Goal: Transaction & Acquisition: Book appointment/travel/reservation

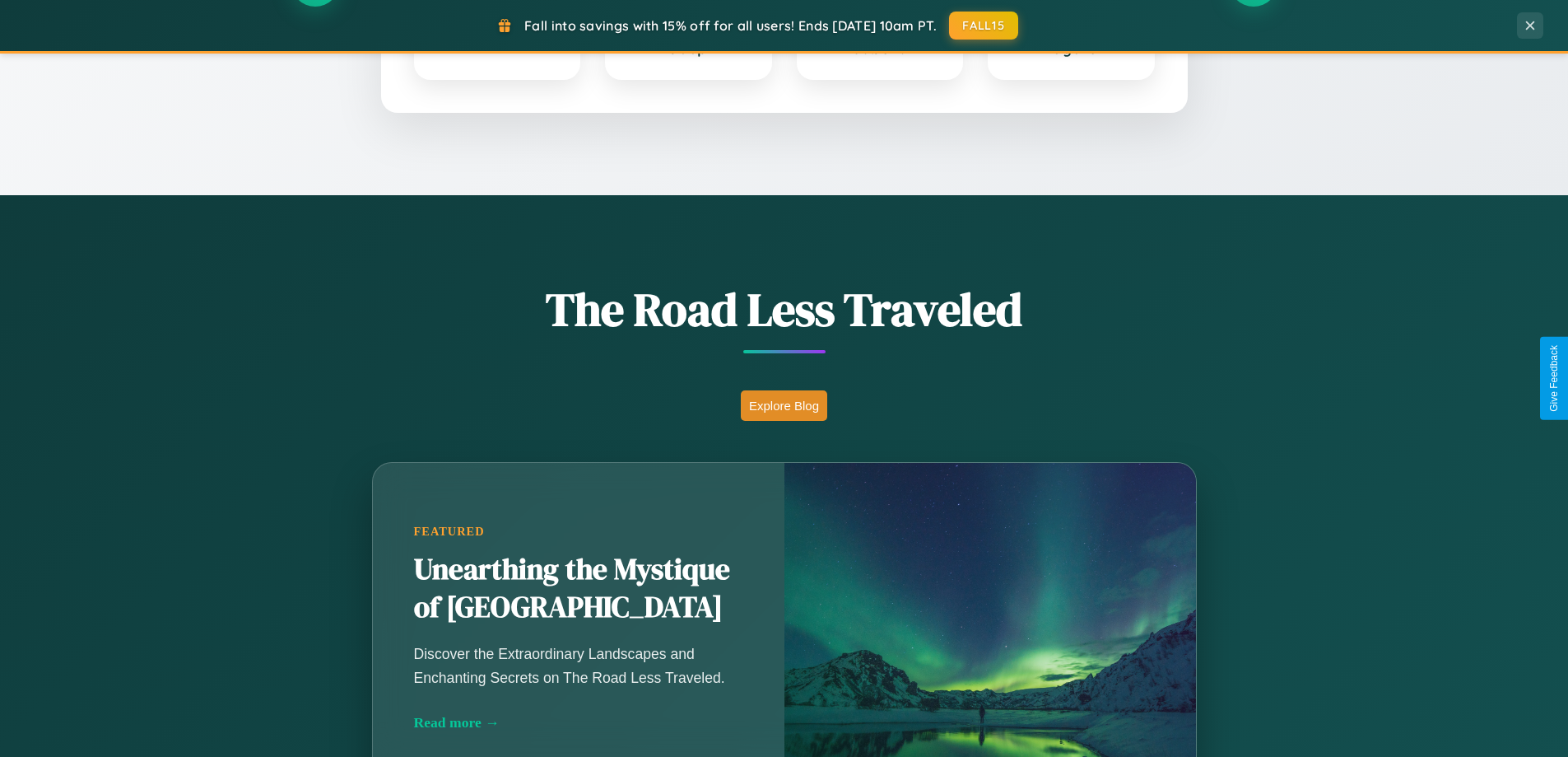
scroll to position [1133, 0]
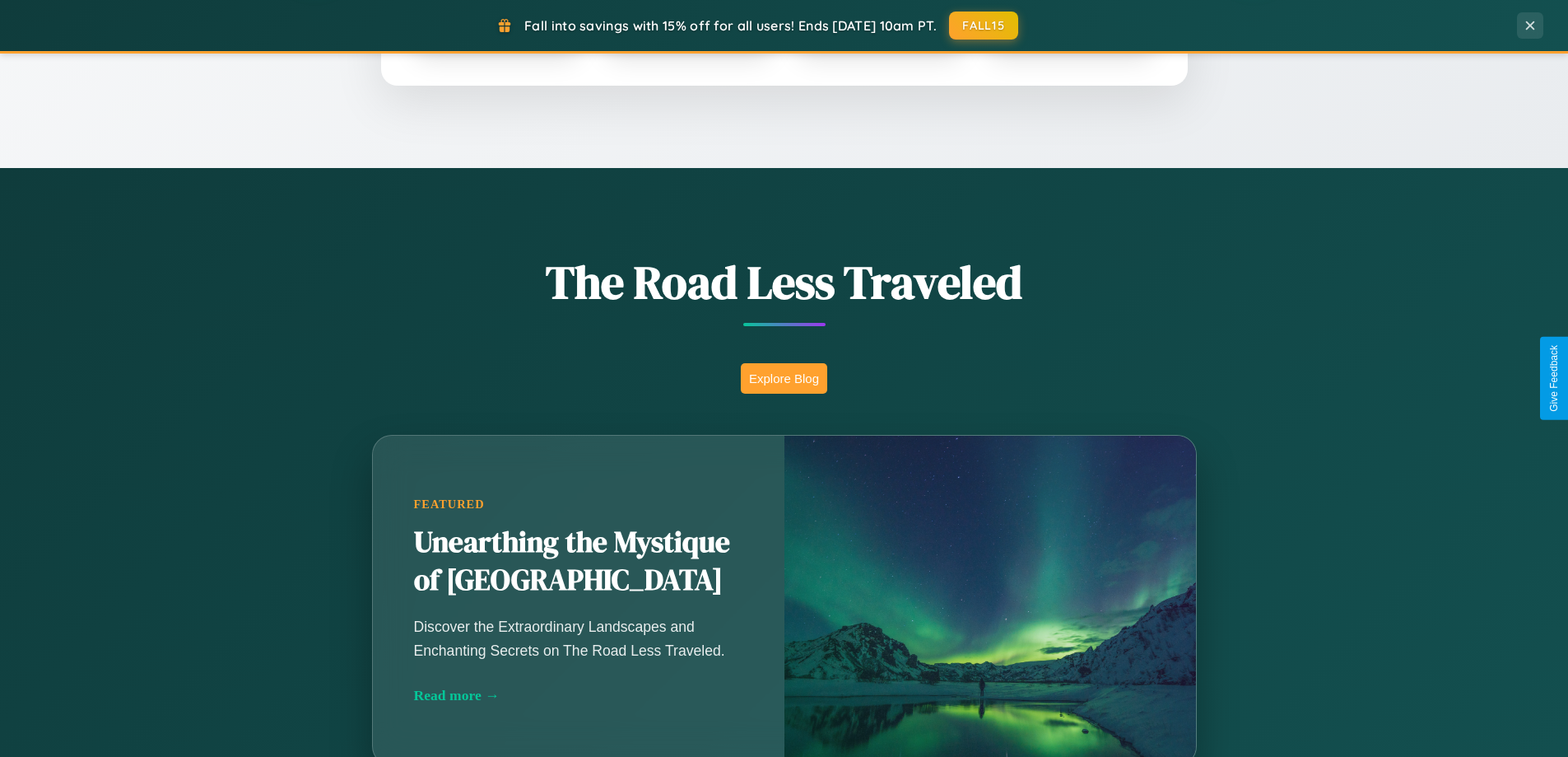
click at [784, 378] on button "Explore Blog" at bounding box center [784, 378] width 87 height 31
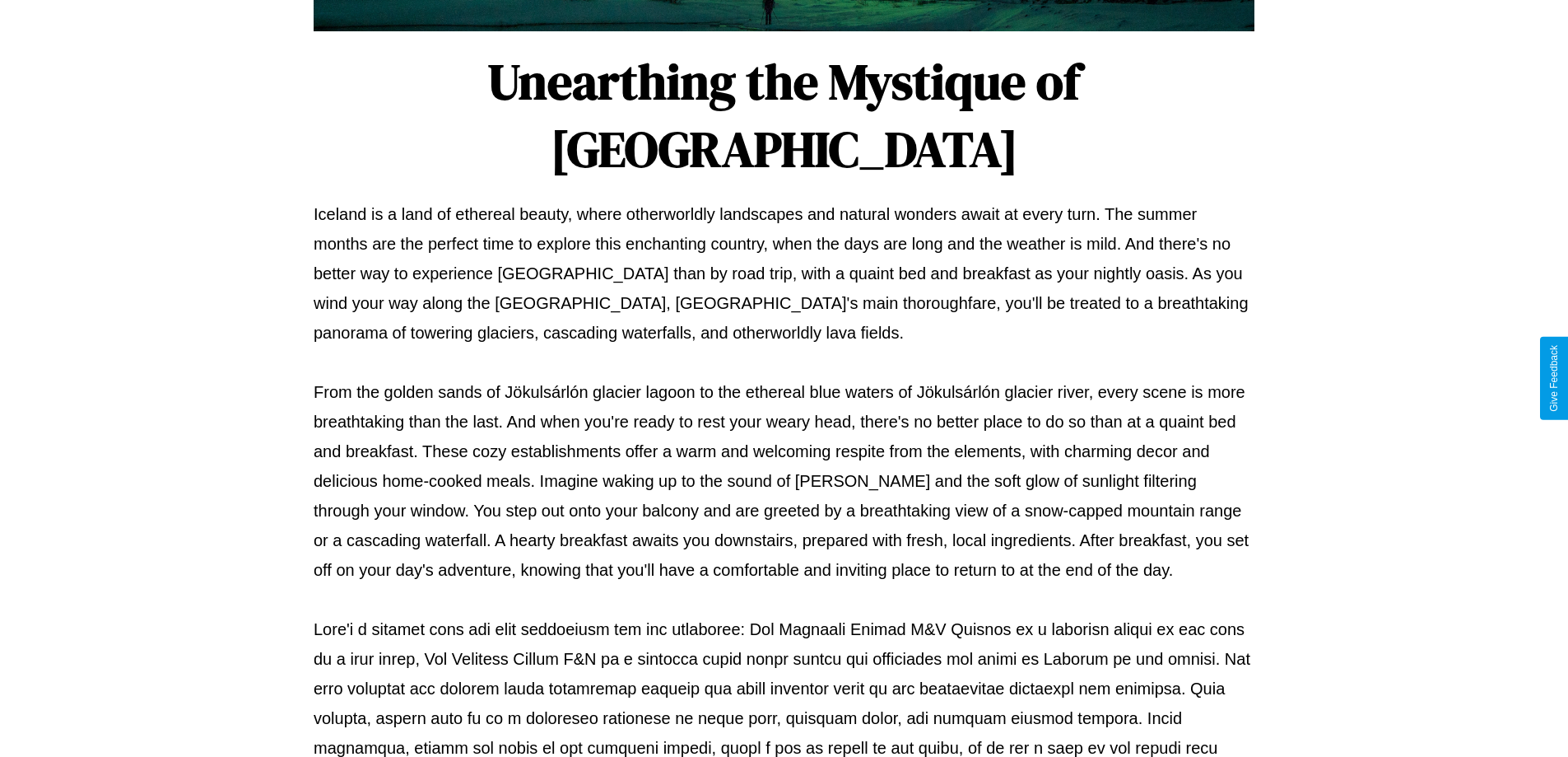
scroll to position [533, 0]
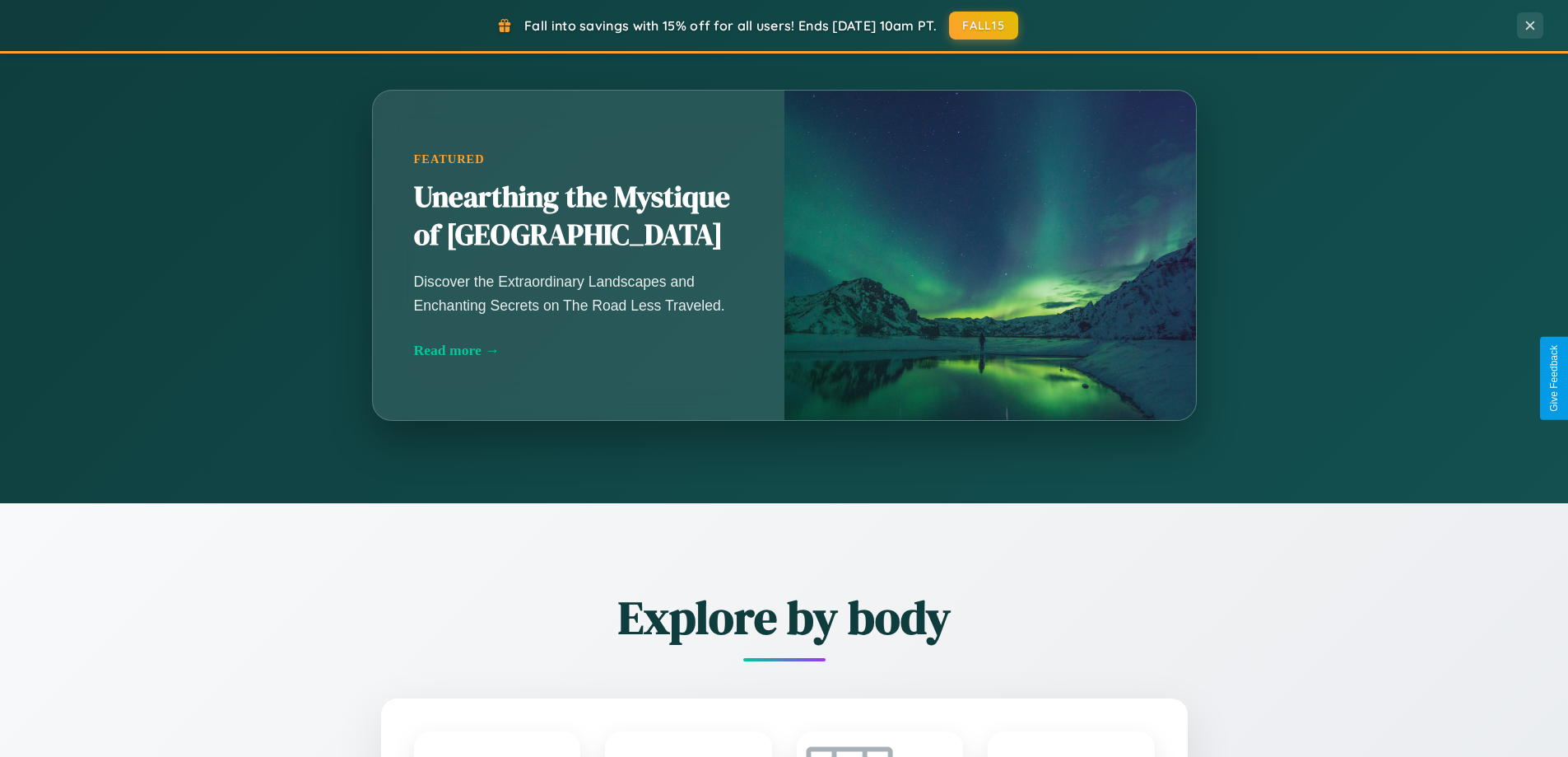
scroll to position [3168, 0]
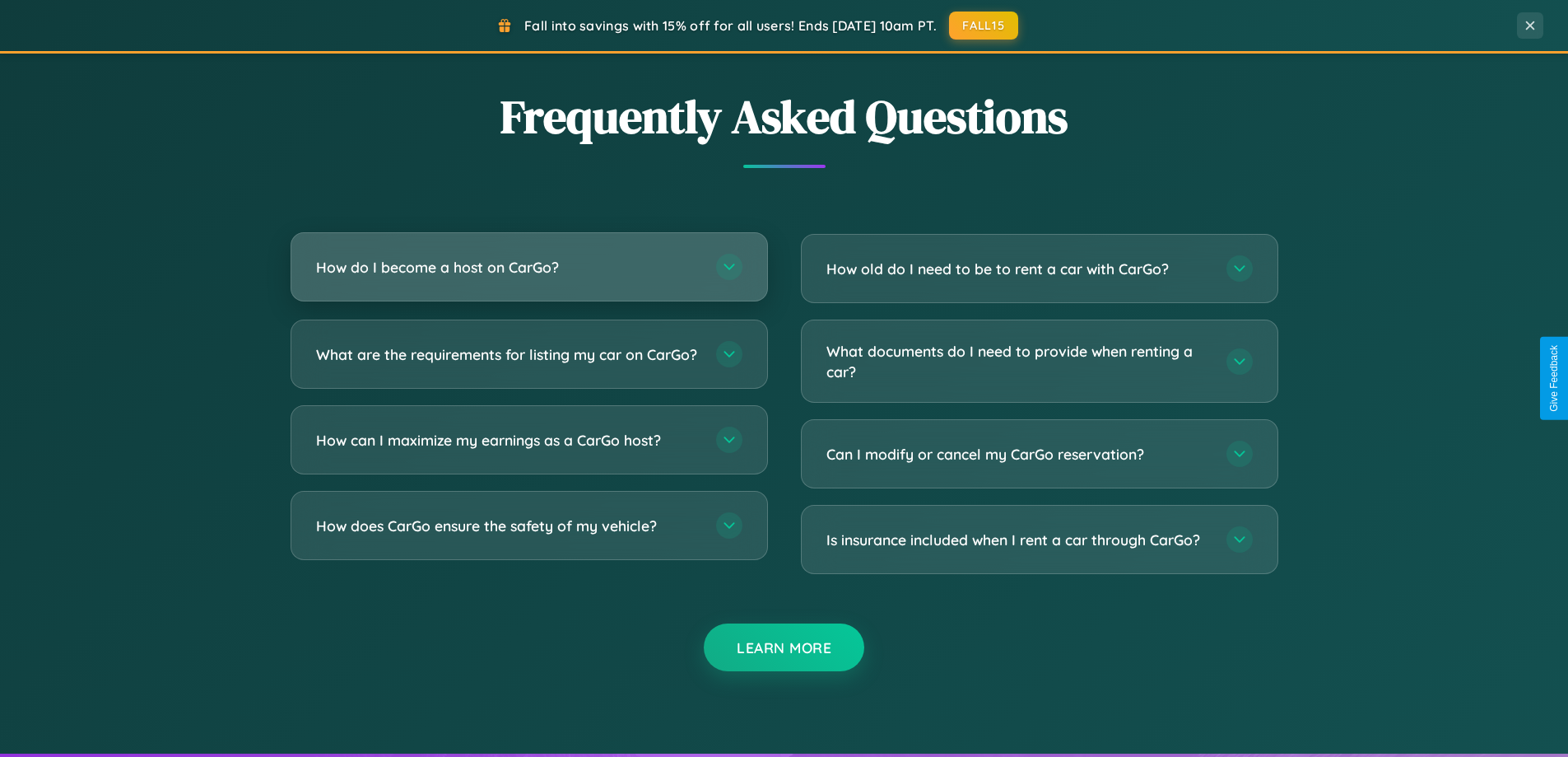
click at [529, 267] on h3 "How do I become a host on CarGo?" at bounding box center [507, 267] width 384 height 21
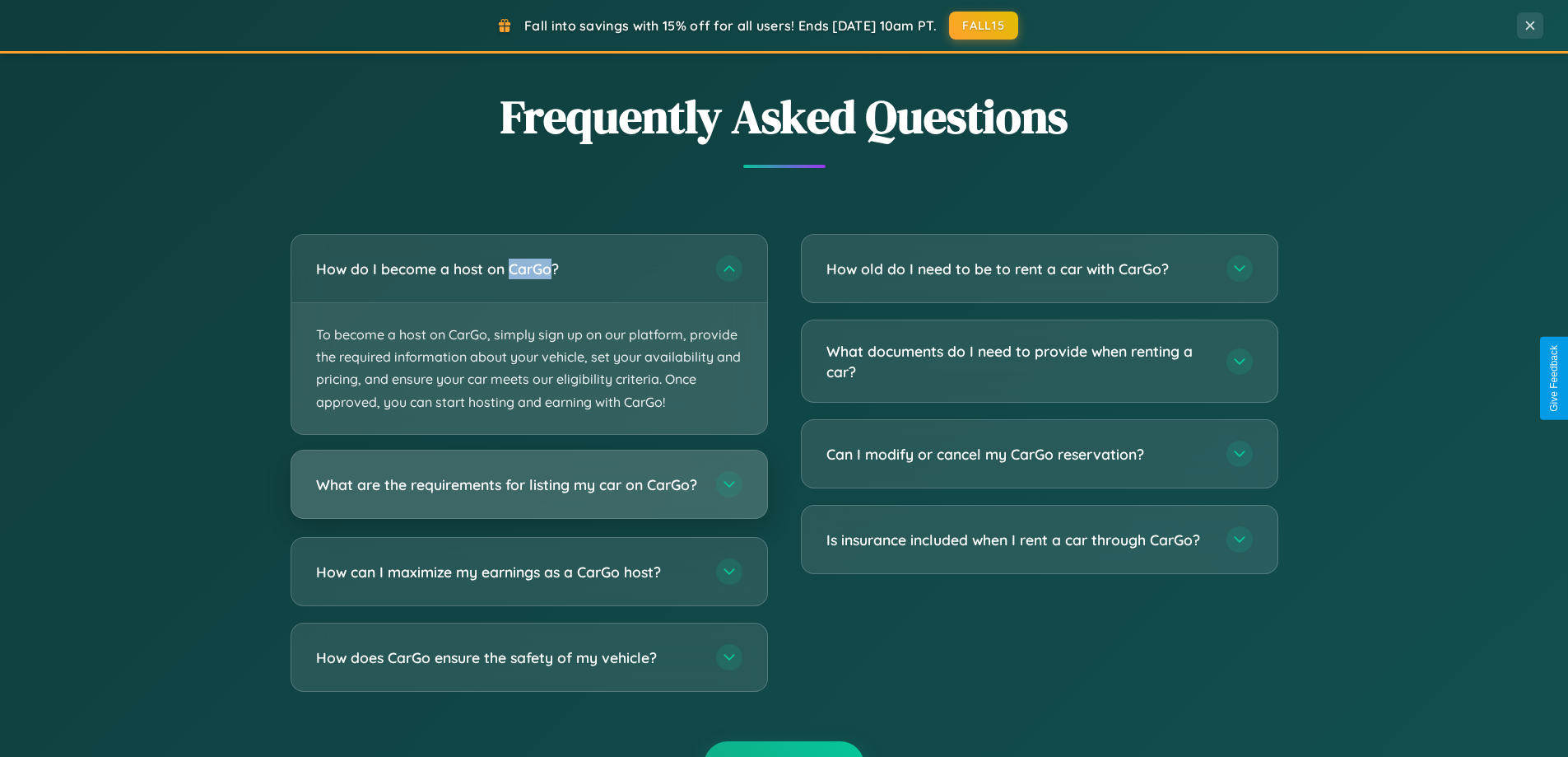
click at [529, 493] on h3 "What are the requirements for listing my car on CarGo?" at bounding box center [507, 484] width 384 height 21
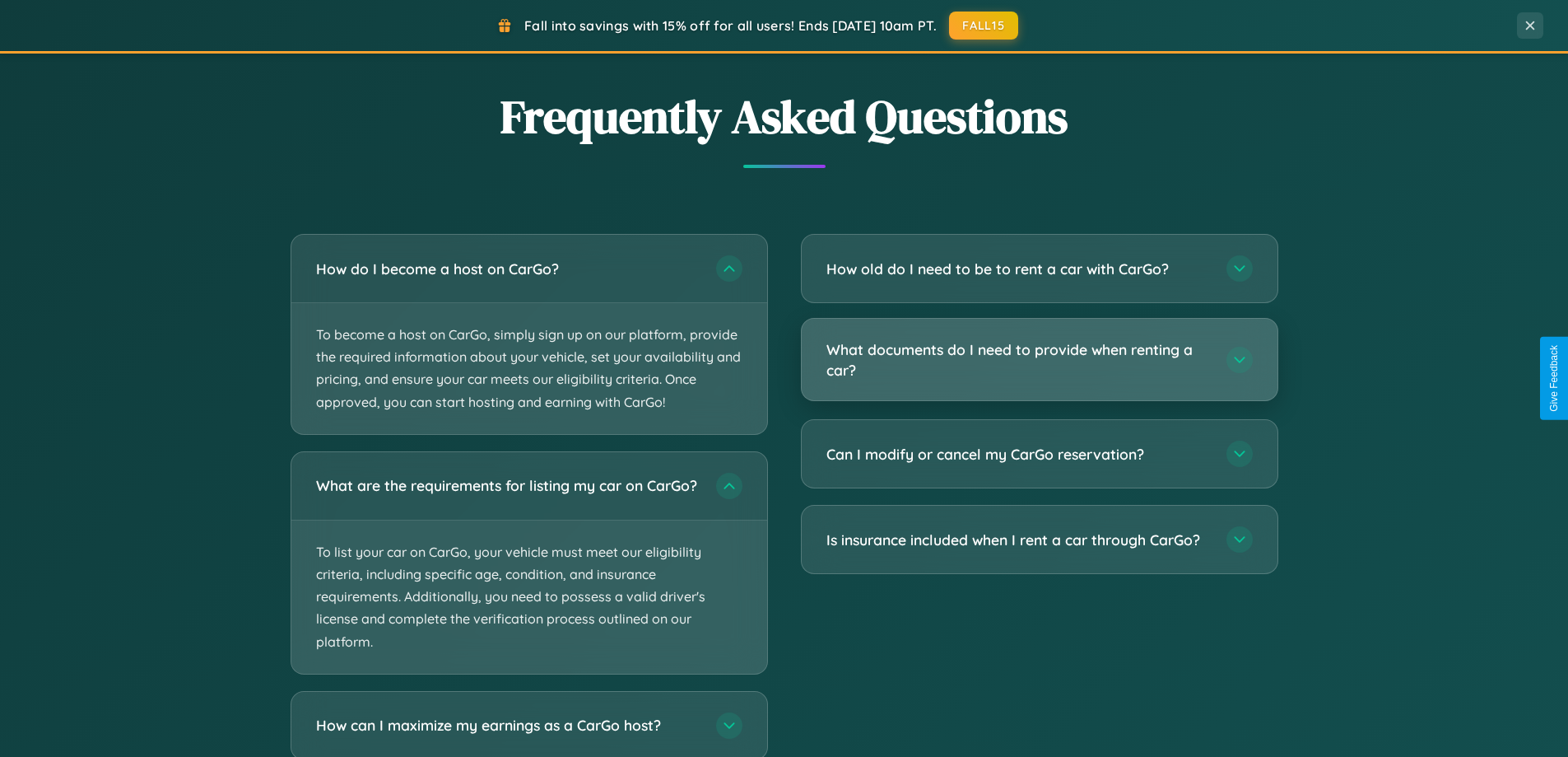
click at [1039, 360] on h3 "What documents do I need to provide when renting a car?" at bounding box center [1019, 359] width 384 height 40
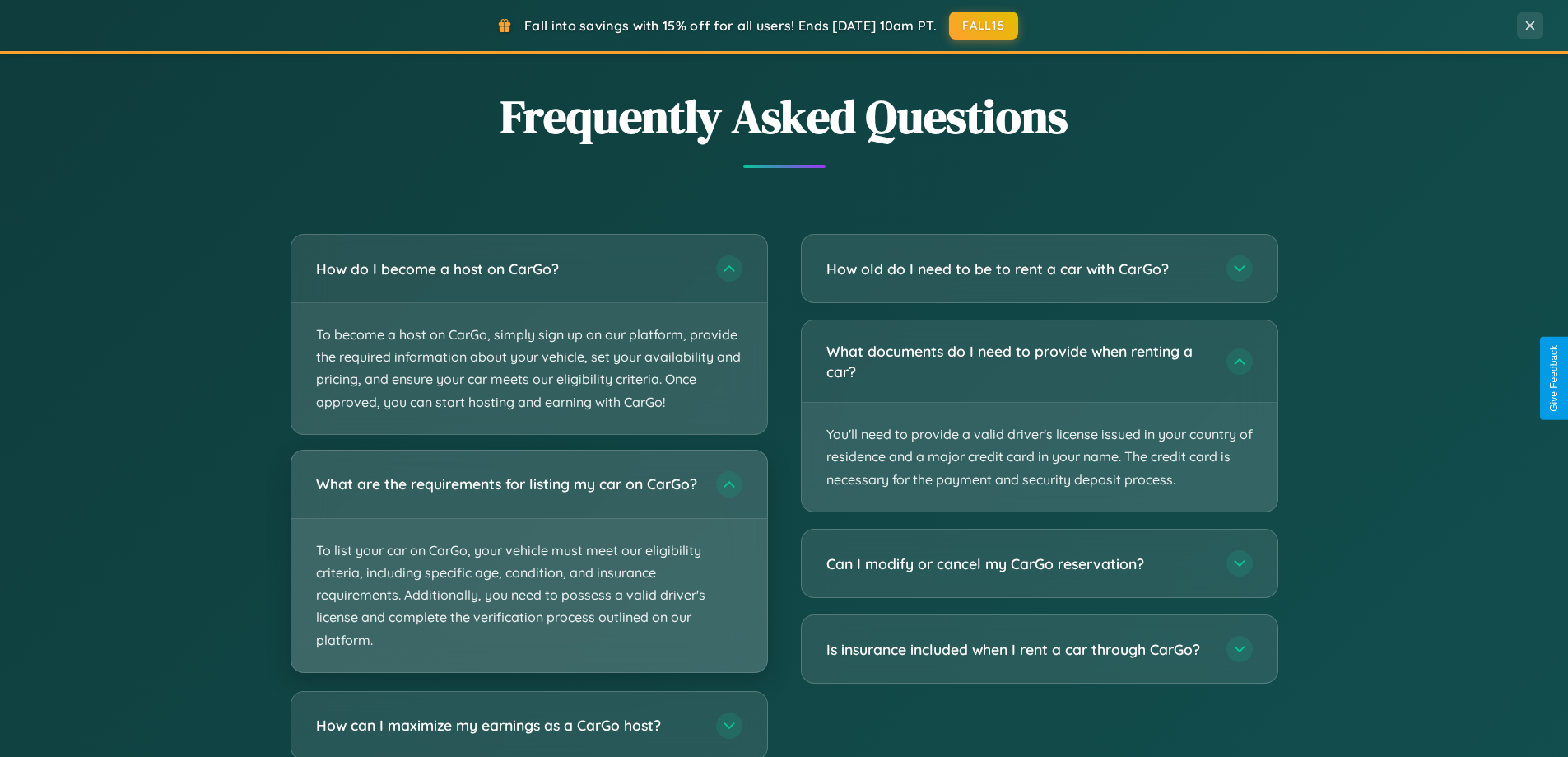
click at [529, 568] on p "To list your car on CarGo, your vehicle must meet our eligibility criteria, inc…" at bounding box center [529, 595] width 476 height 153
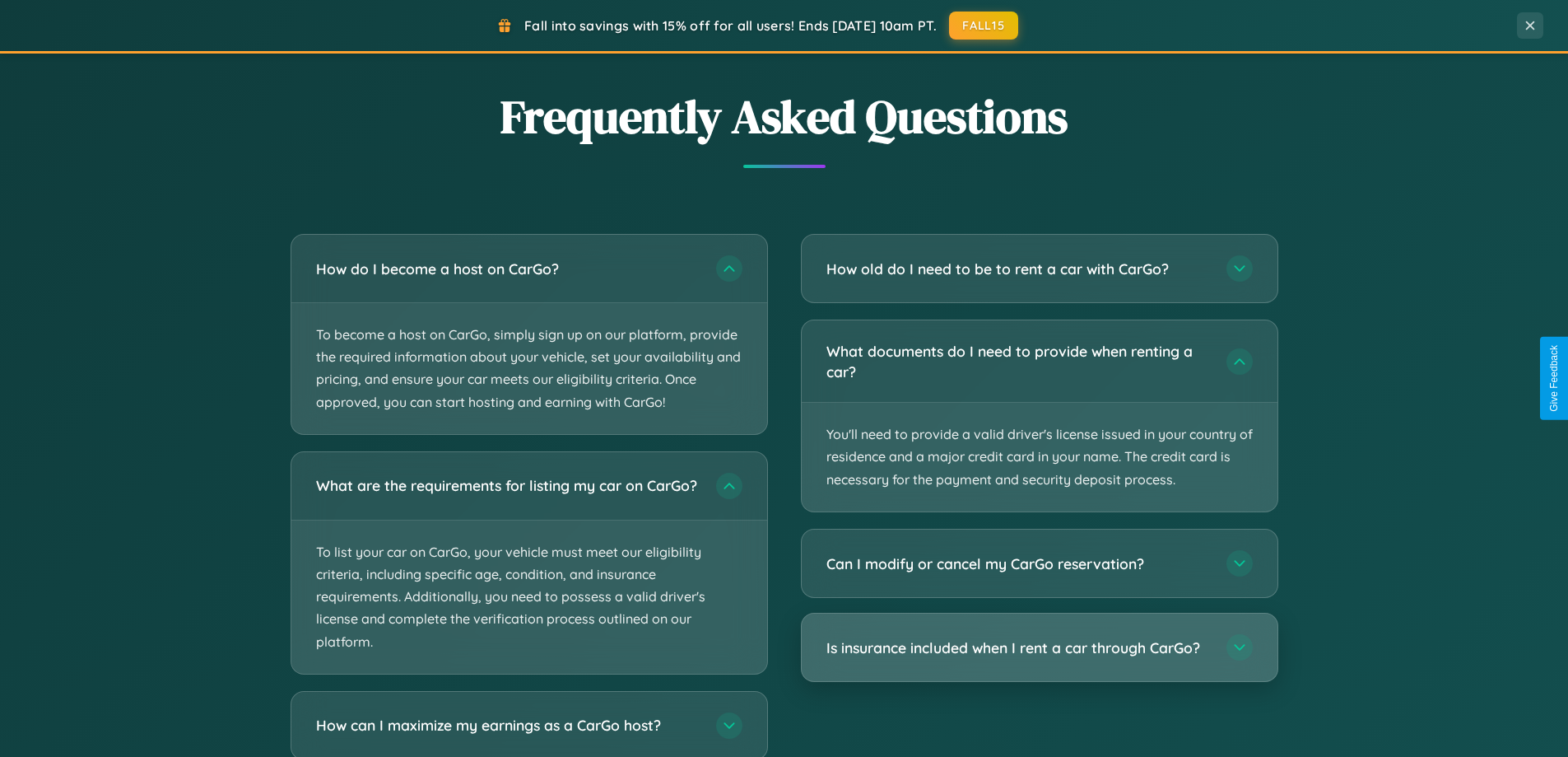
click at [1039, 648] on h3 "Is insurance included when I rent a car through CarGo?" at bounding box center [1019, 648] width 384 height 21
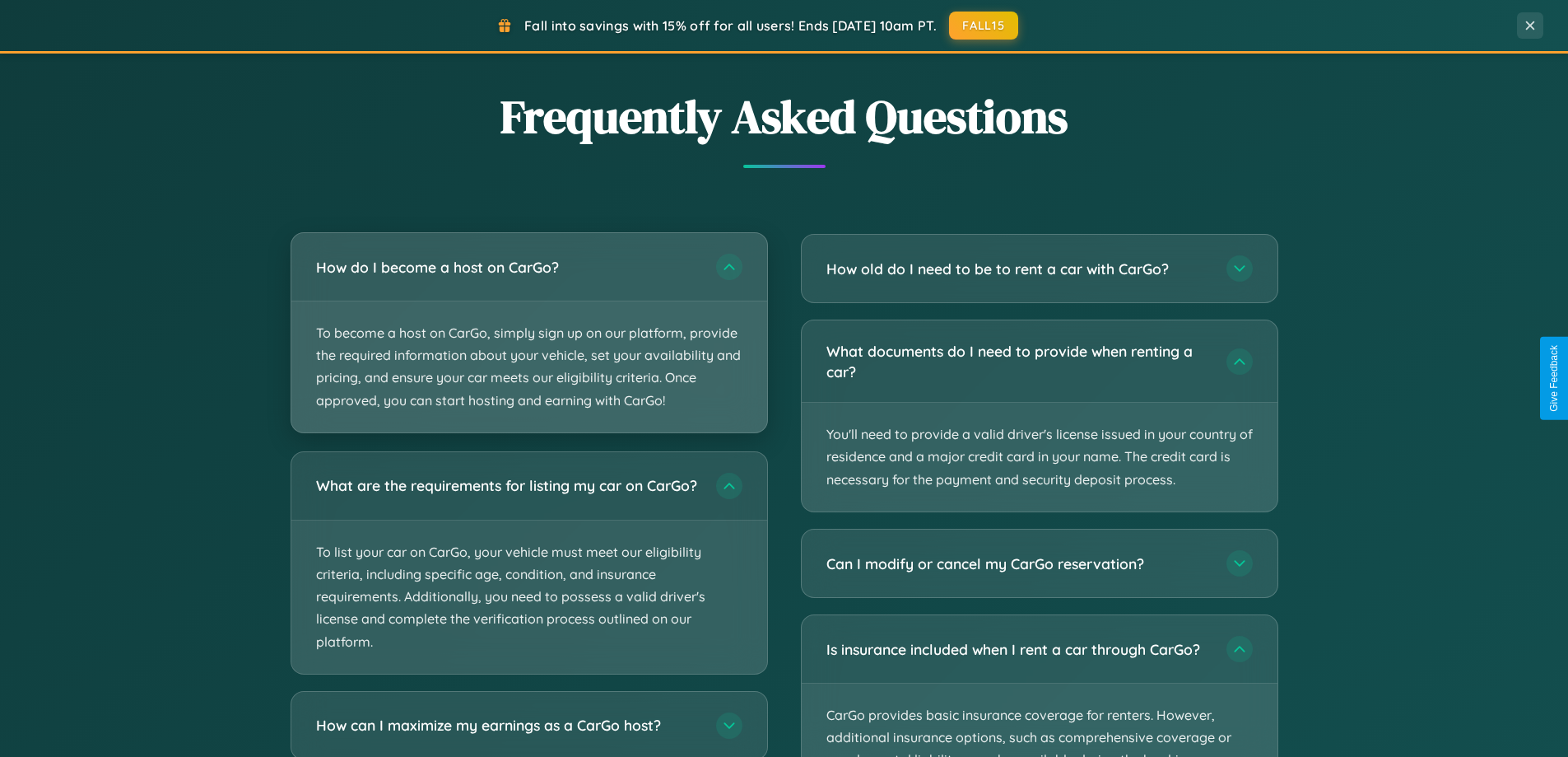
click at [529, 333] on p "To become a host on CarGo, simply sign up on our platform, provide the required…" at bounding box center [529, 366] width 476 height 131
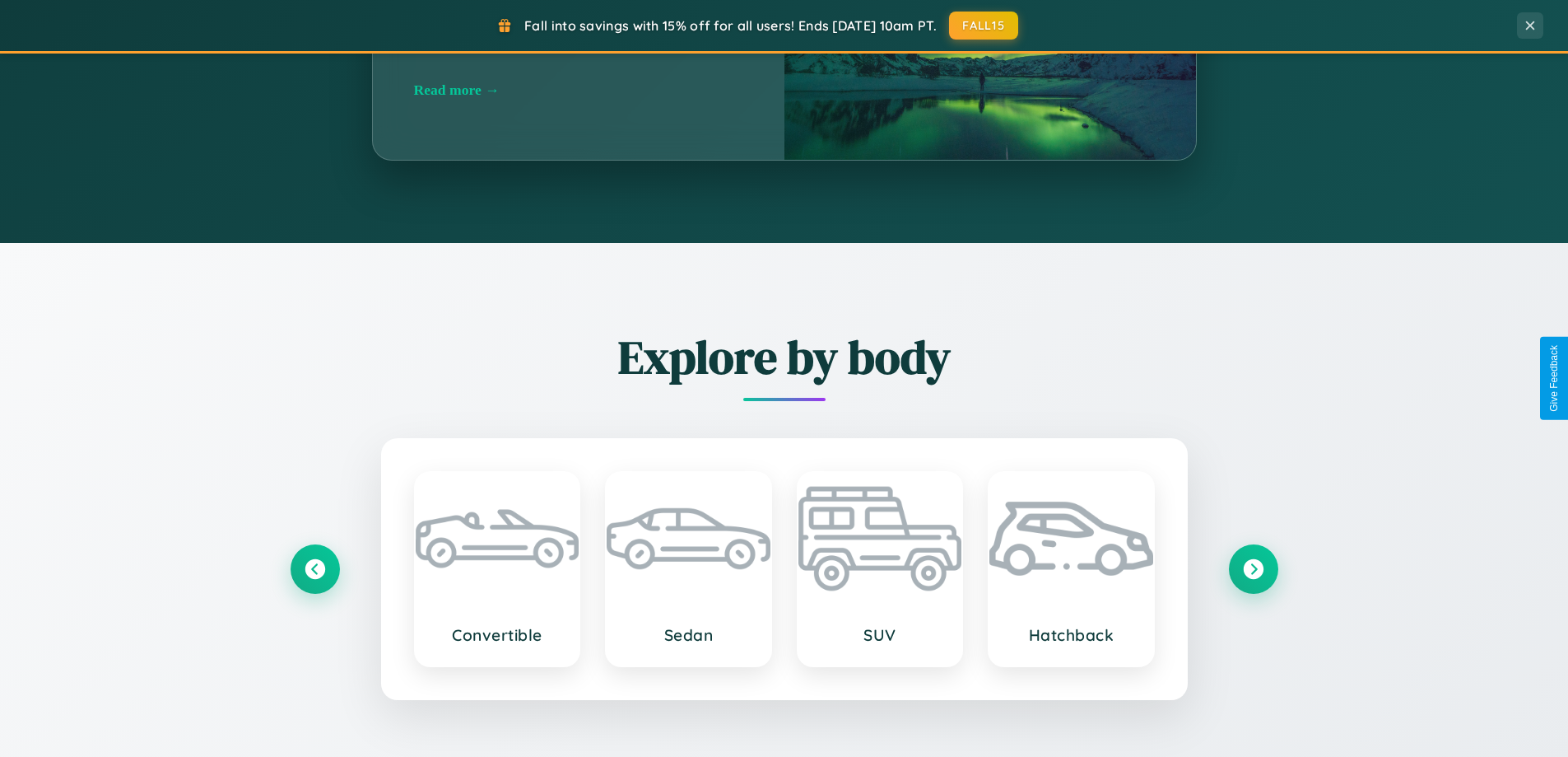
scroll to position [709, 0]
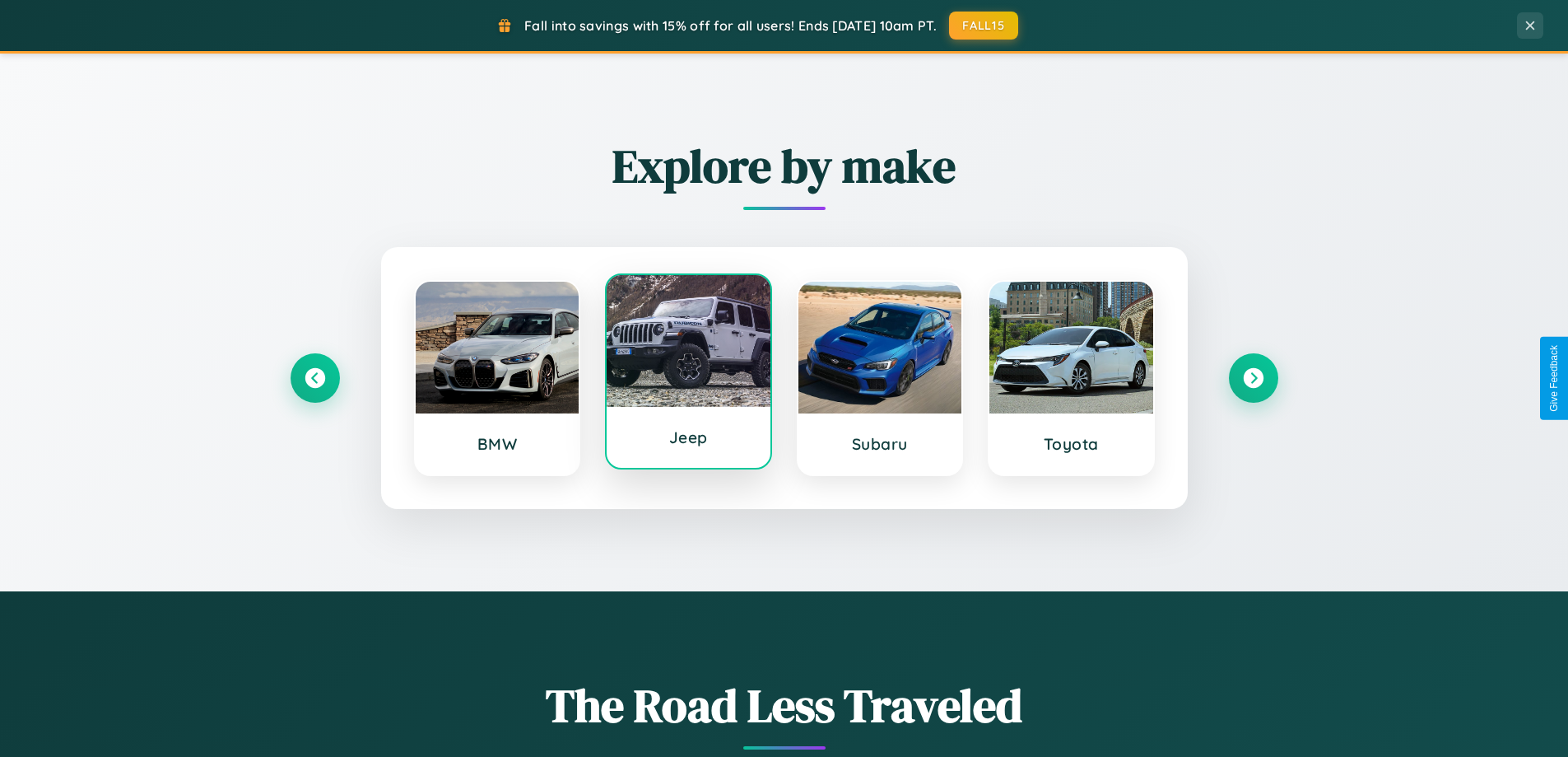
click at [689, 371] on div at bounding box center [688, 340] width 164 height 132
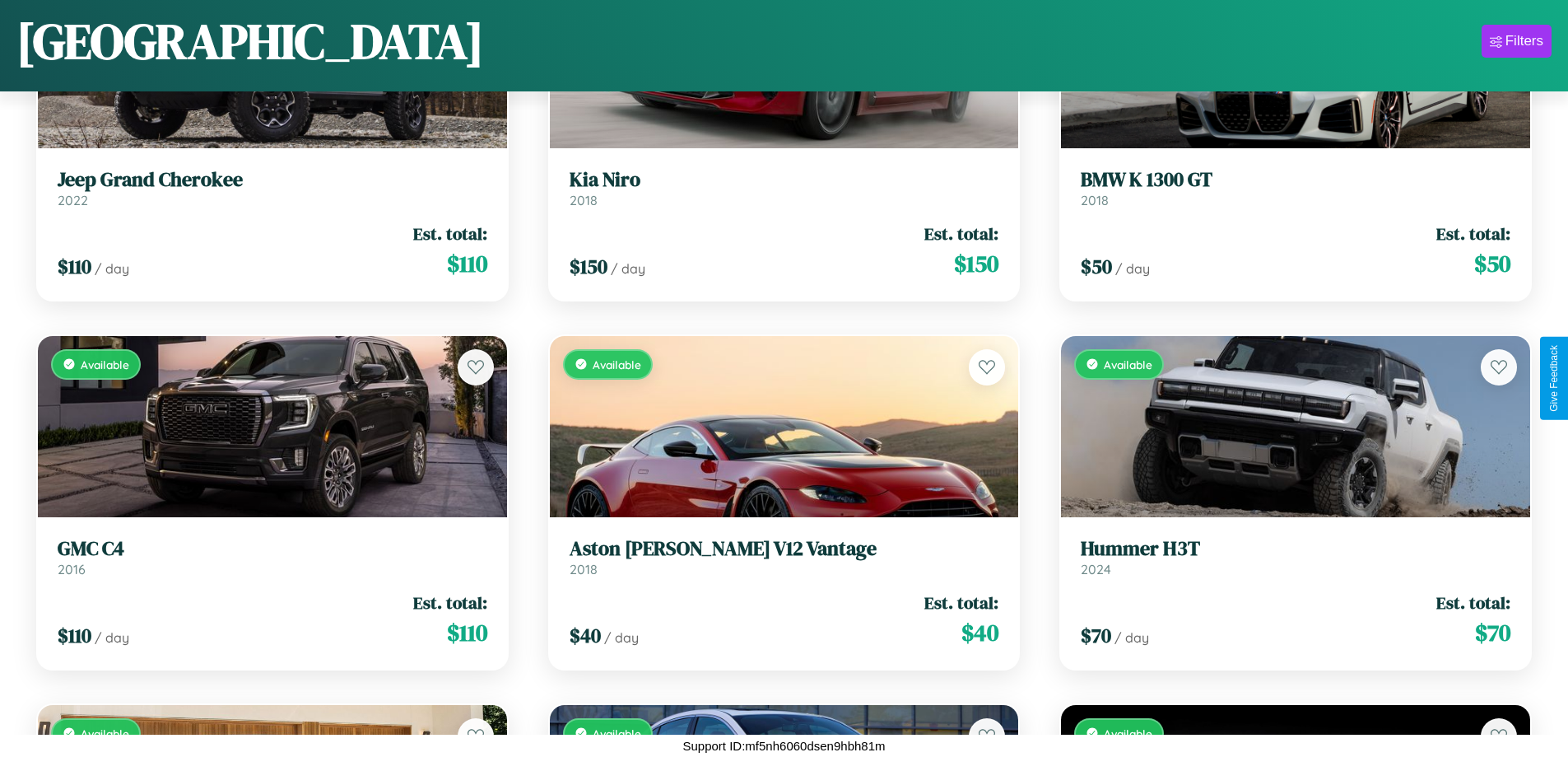
scroll to position [3919, 0]
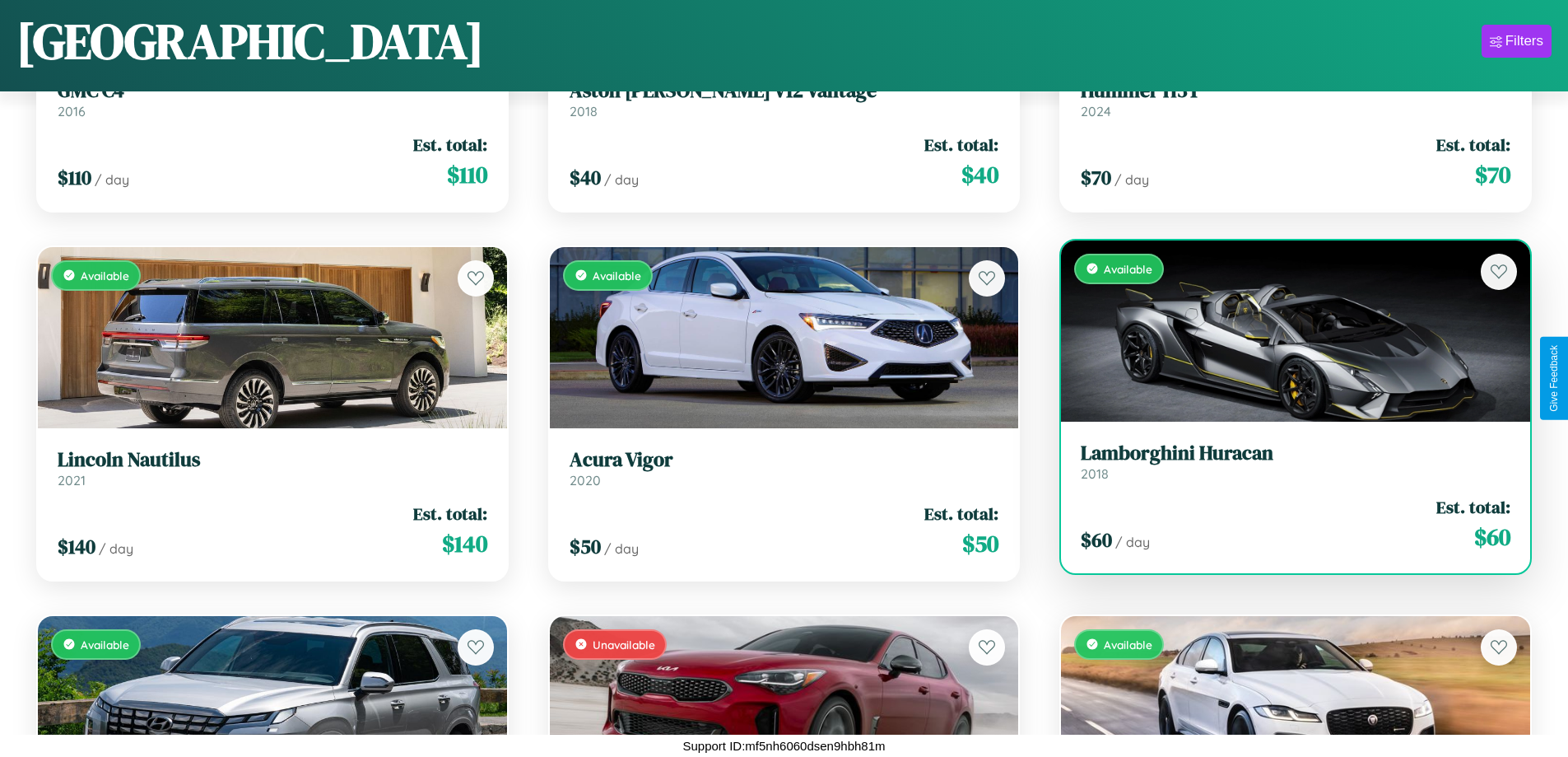
click at [1285, 467] on link "Lamborghini Huracan 2018" at bounding box center [1296, 461] width 430 height 40
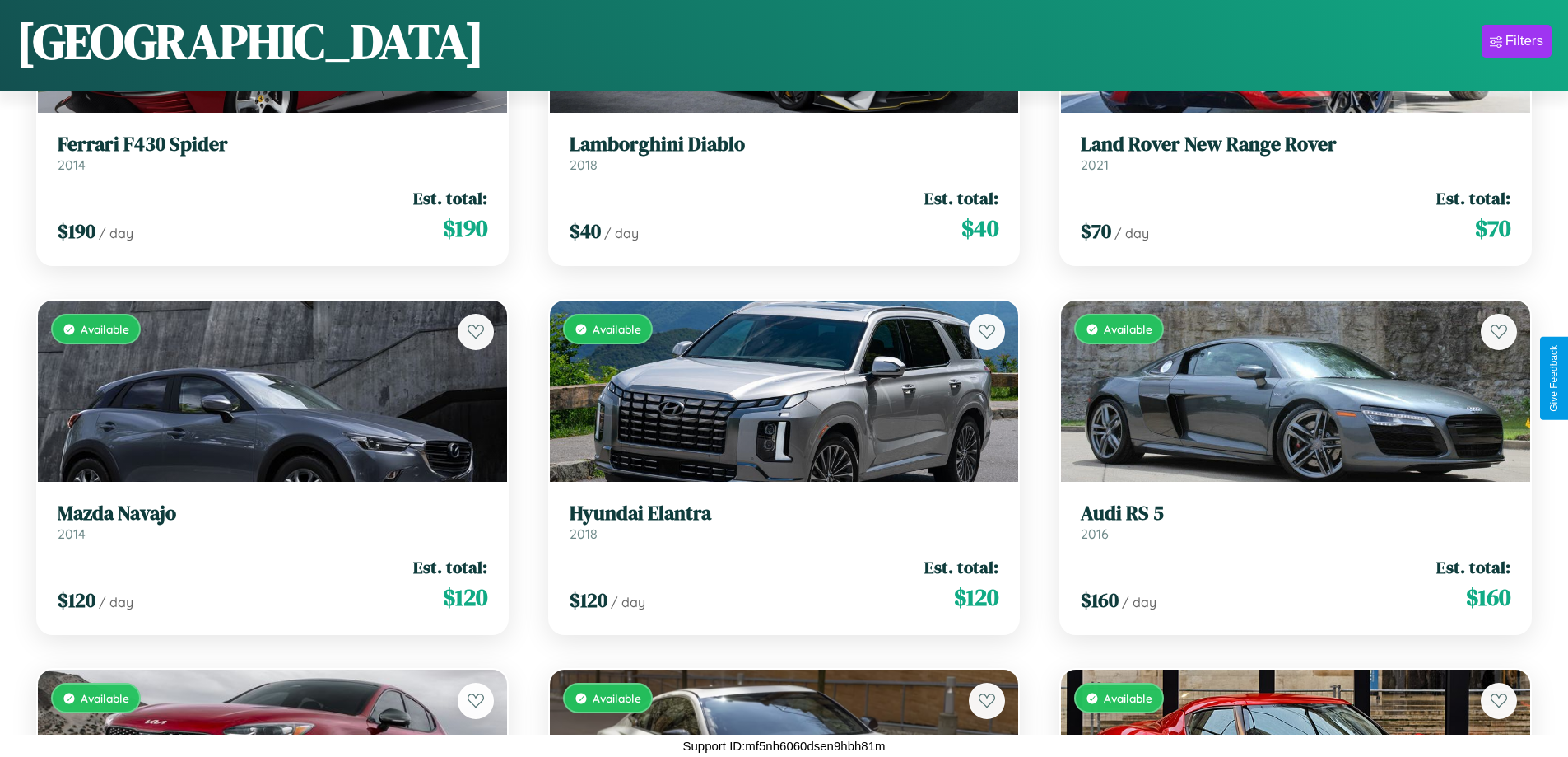
scroll to position [14243, 0]
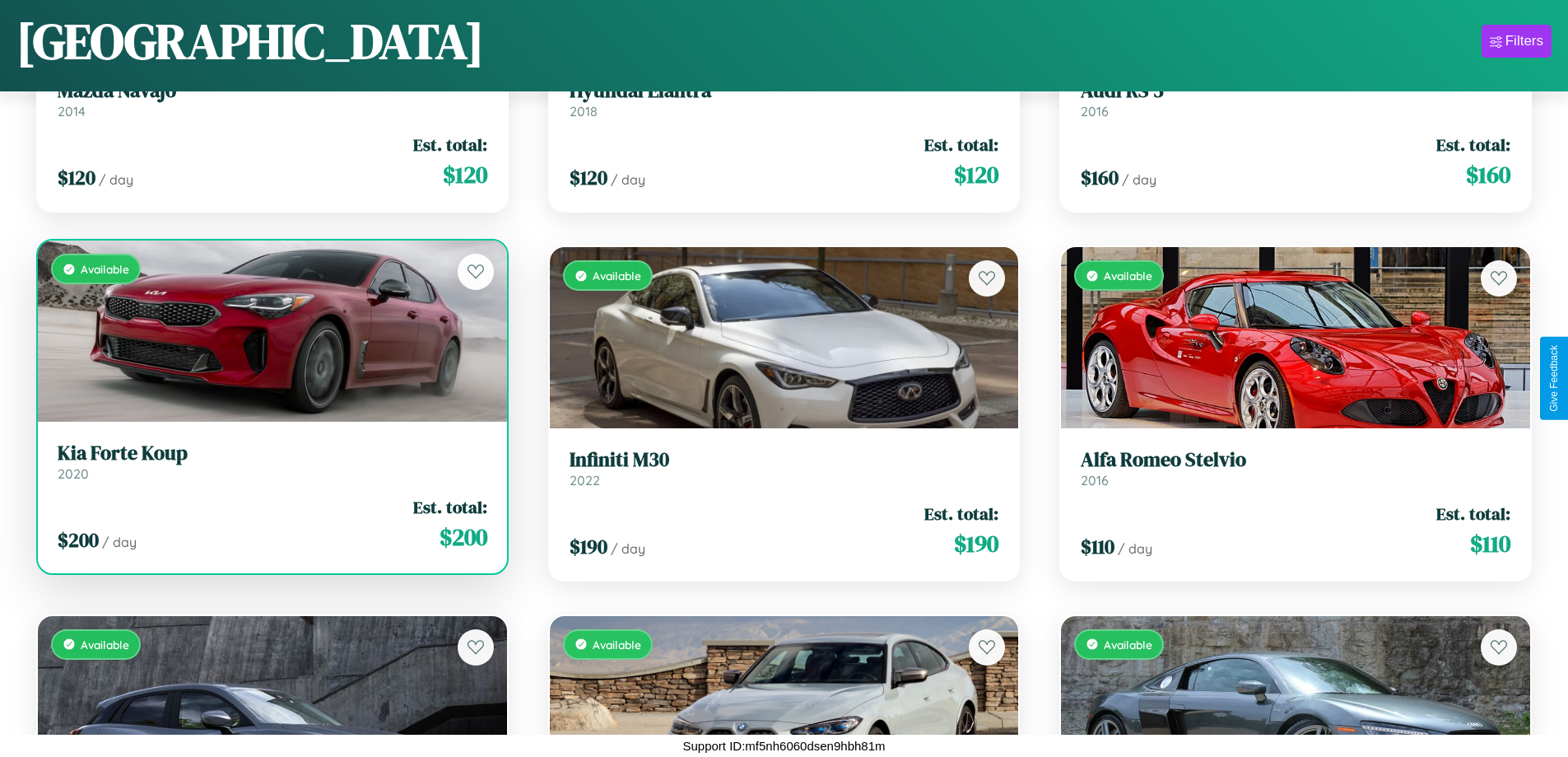
click at [270, 464] on link "Kia Forte Koup 2020" at bounding box center [273, 461] width 430 height 40
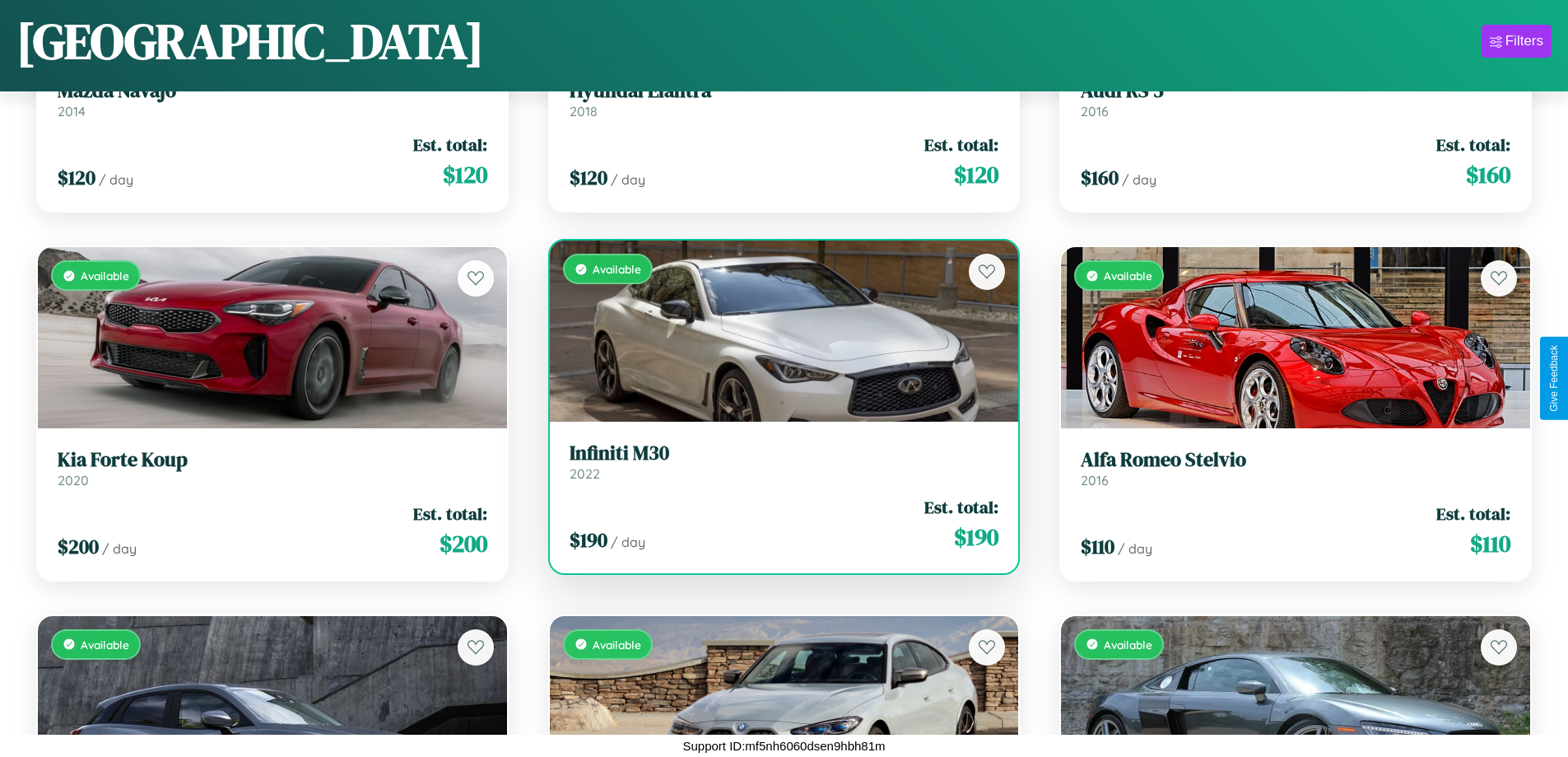
scroll to position [15349, 0]
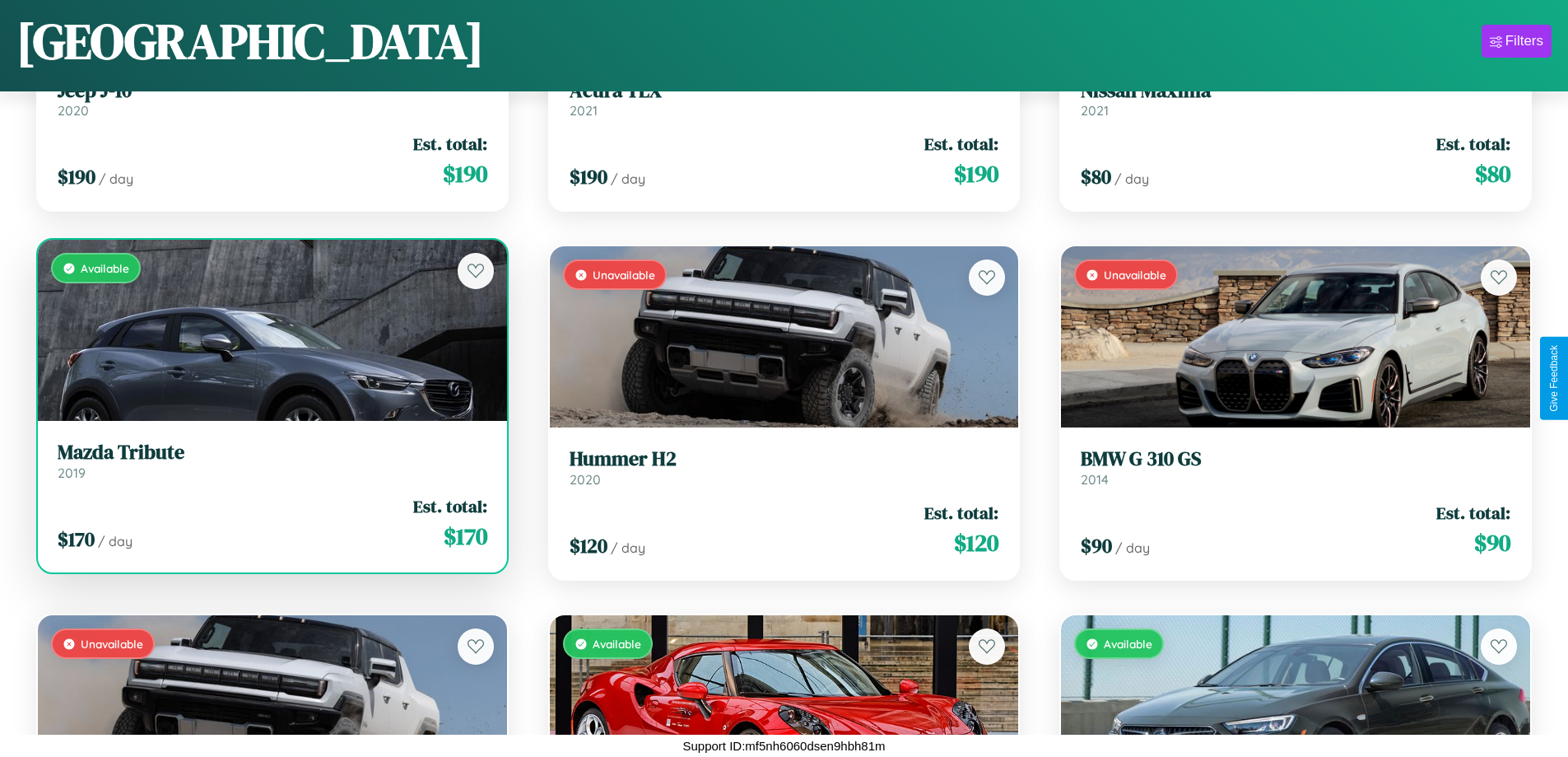
click at [270, 461] on h3 "Mazda Tribute" at bounding box center [273, 452] width 430 height 24
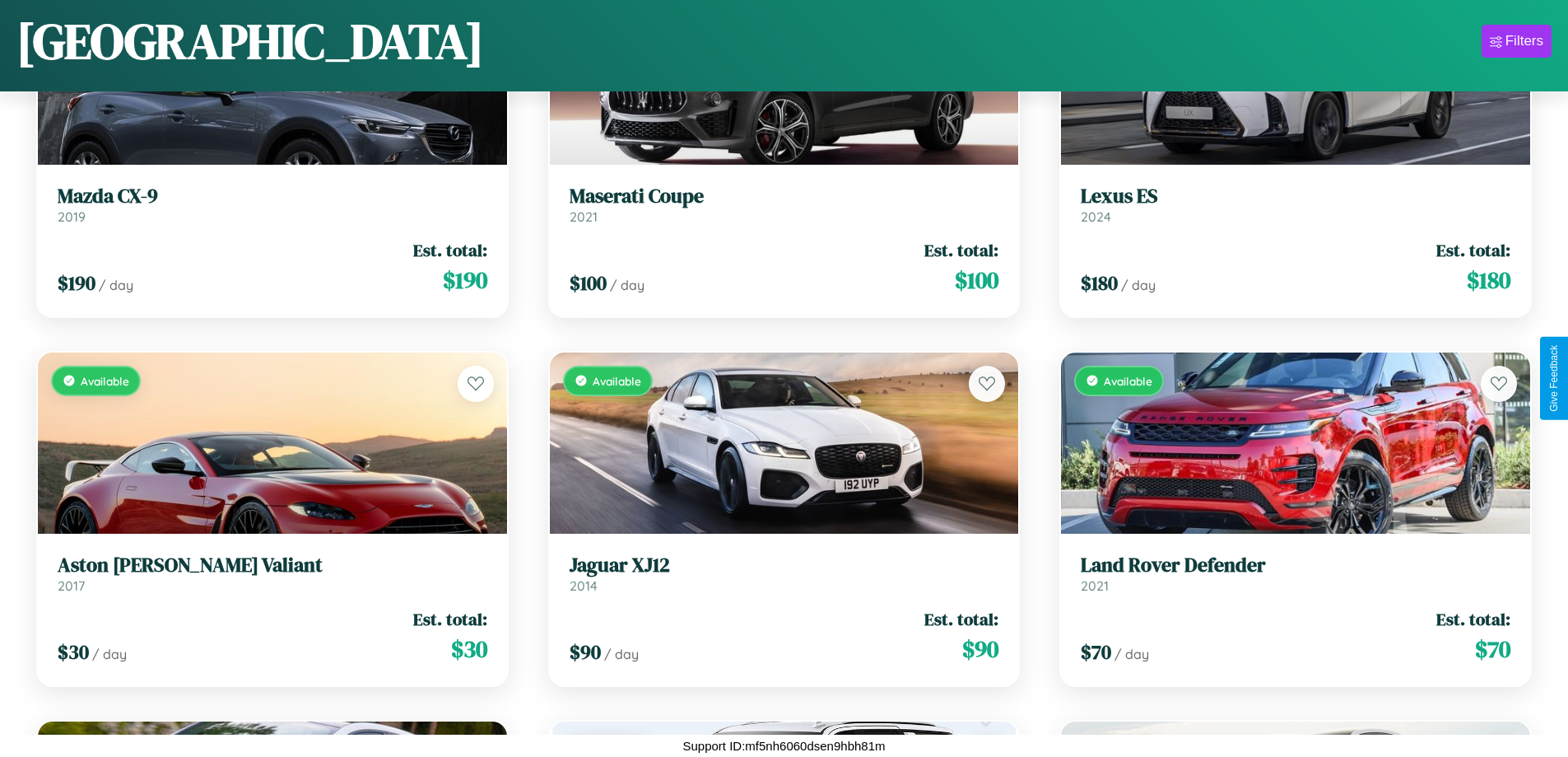
scroll to position [5024, 0]
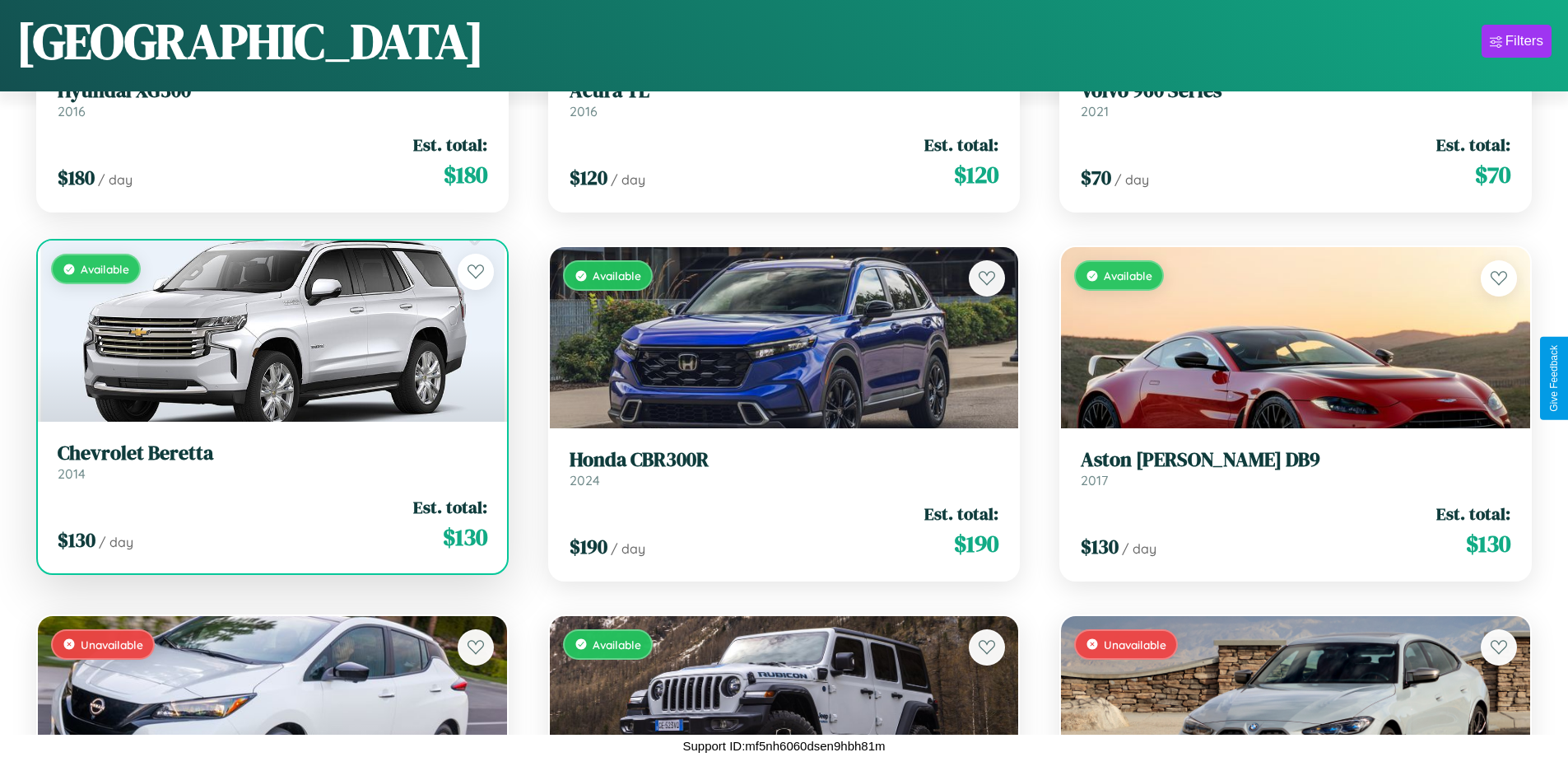
click at [270, 331] on div "Available" at bounding box center [273, 331] width 469 height 181
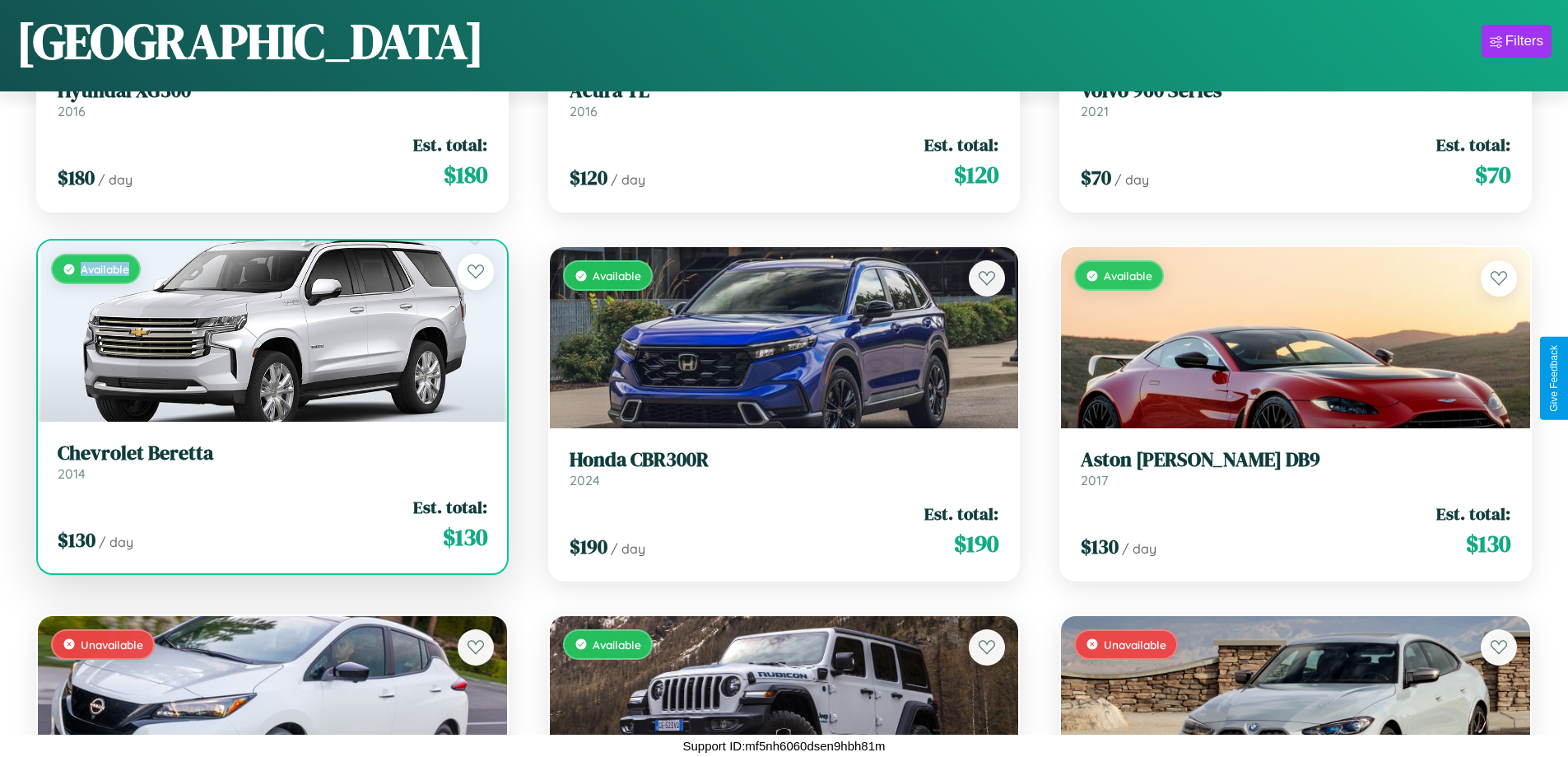
click at [270, 331] on div "Available" at bounding box center [273, 331] width 469 height 181
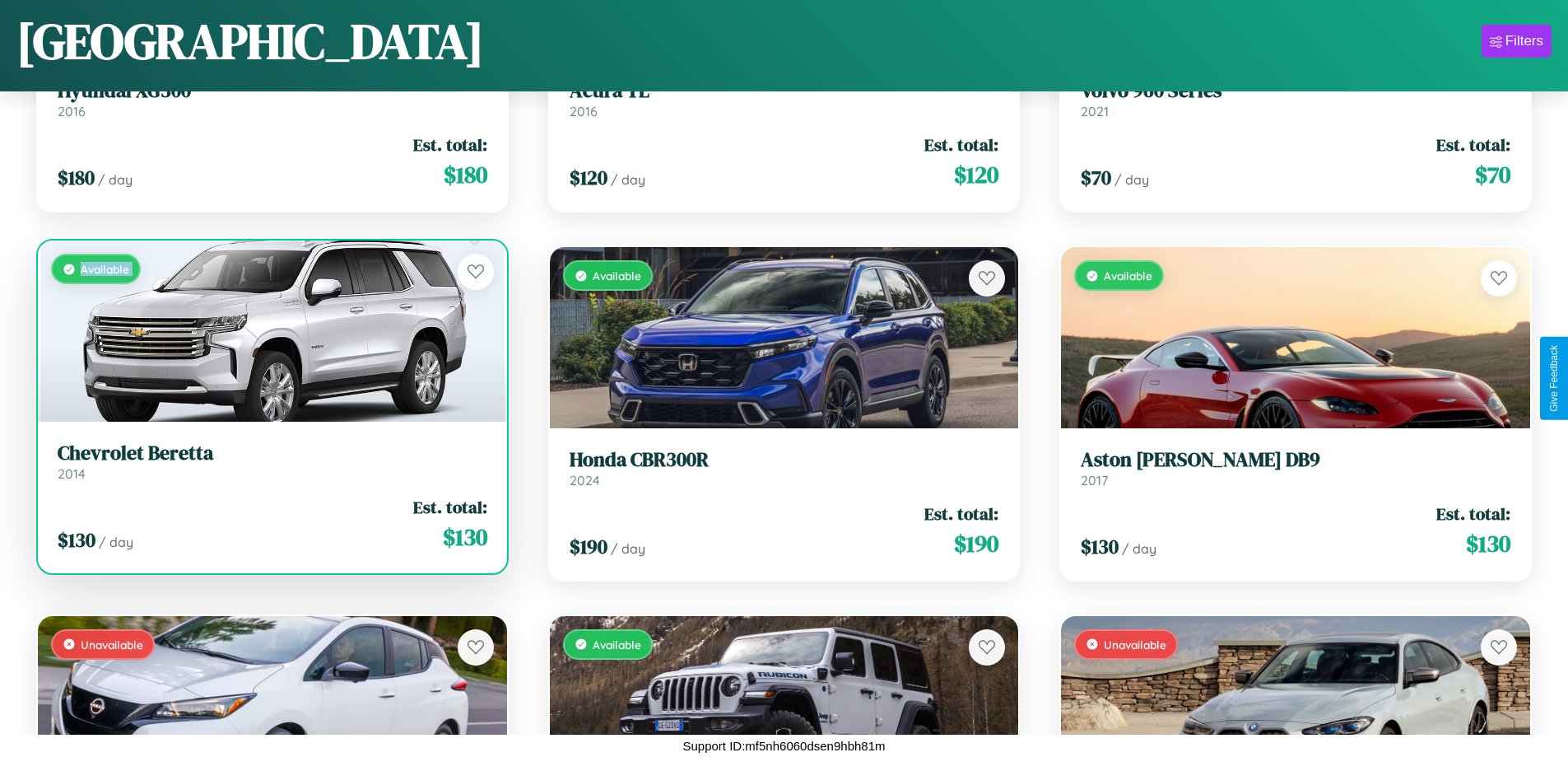
click at [270, 331] on div "Available" at bounding box center [273, 331] width 469 height 181
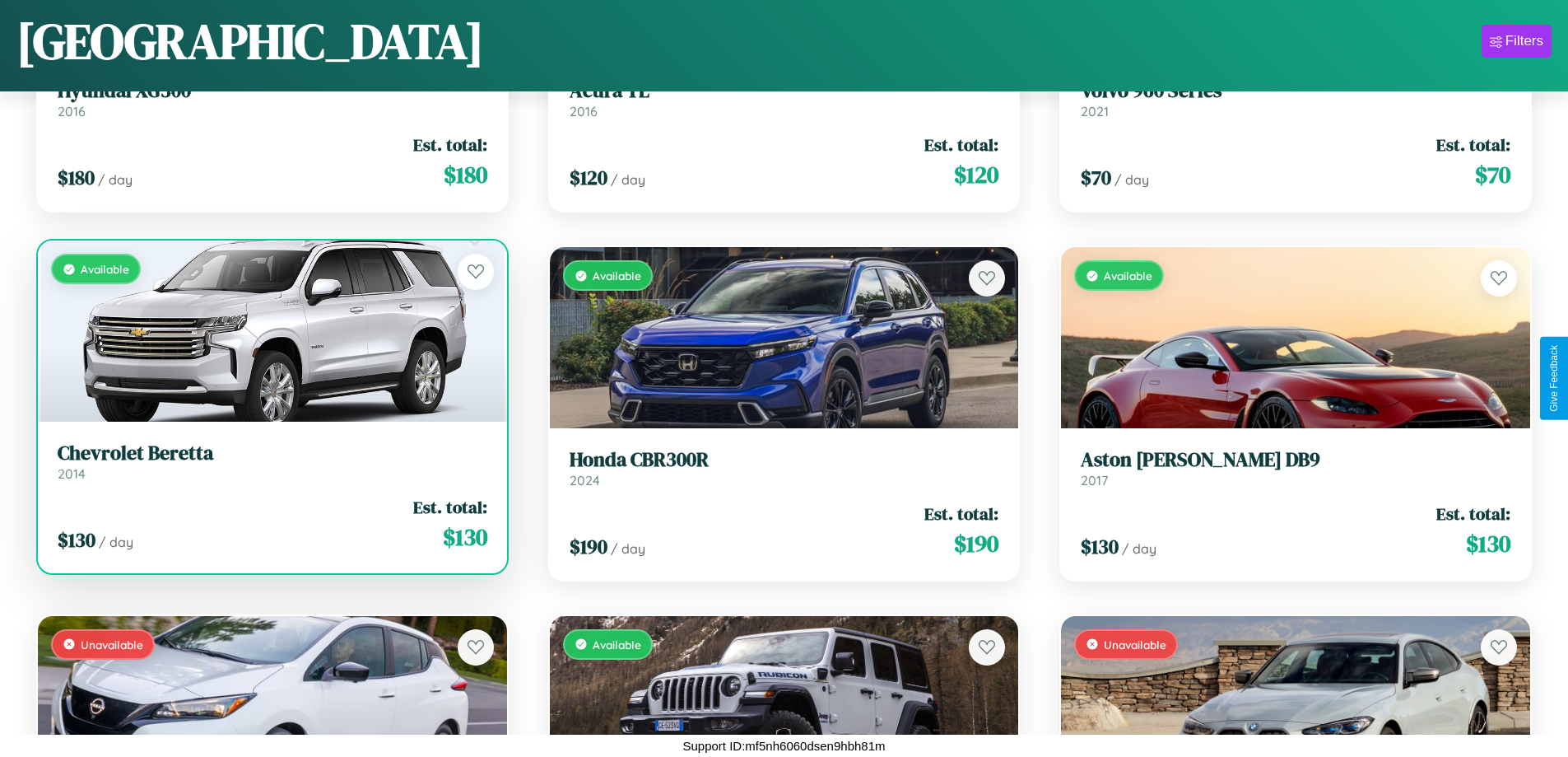
click at [270, 331] on div "Available" at bounding box center [273, 331] width 469 height 181
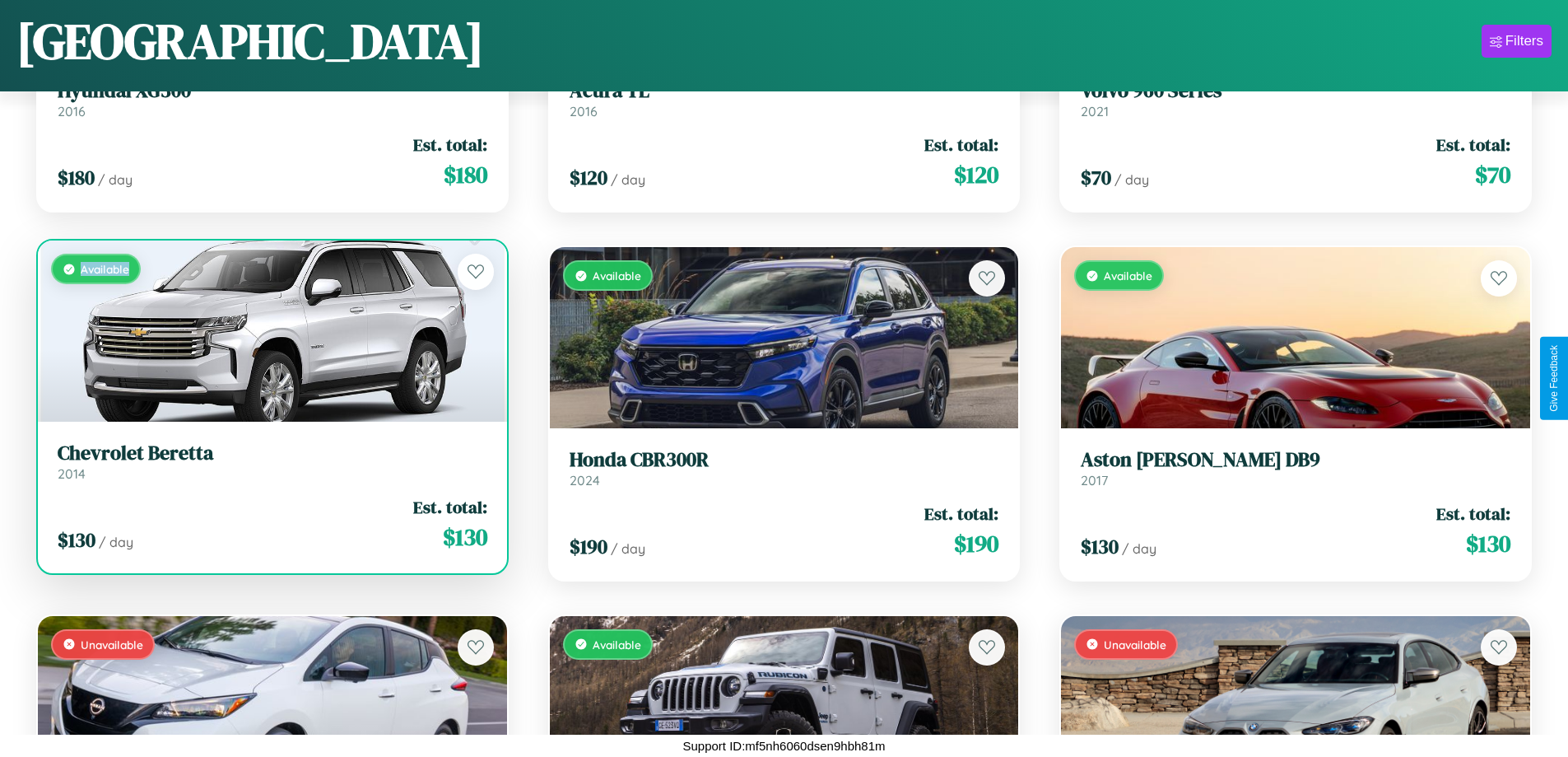
click at [270, 331] on div "Available" at bounding box center [273, 331] width 469 height 181
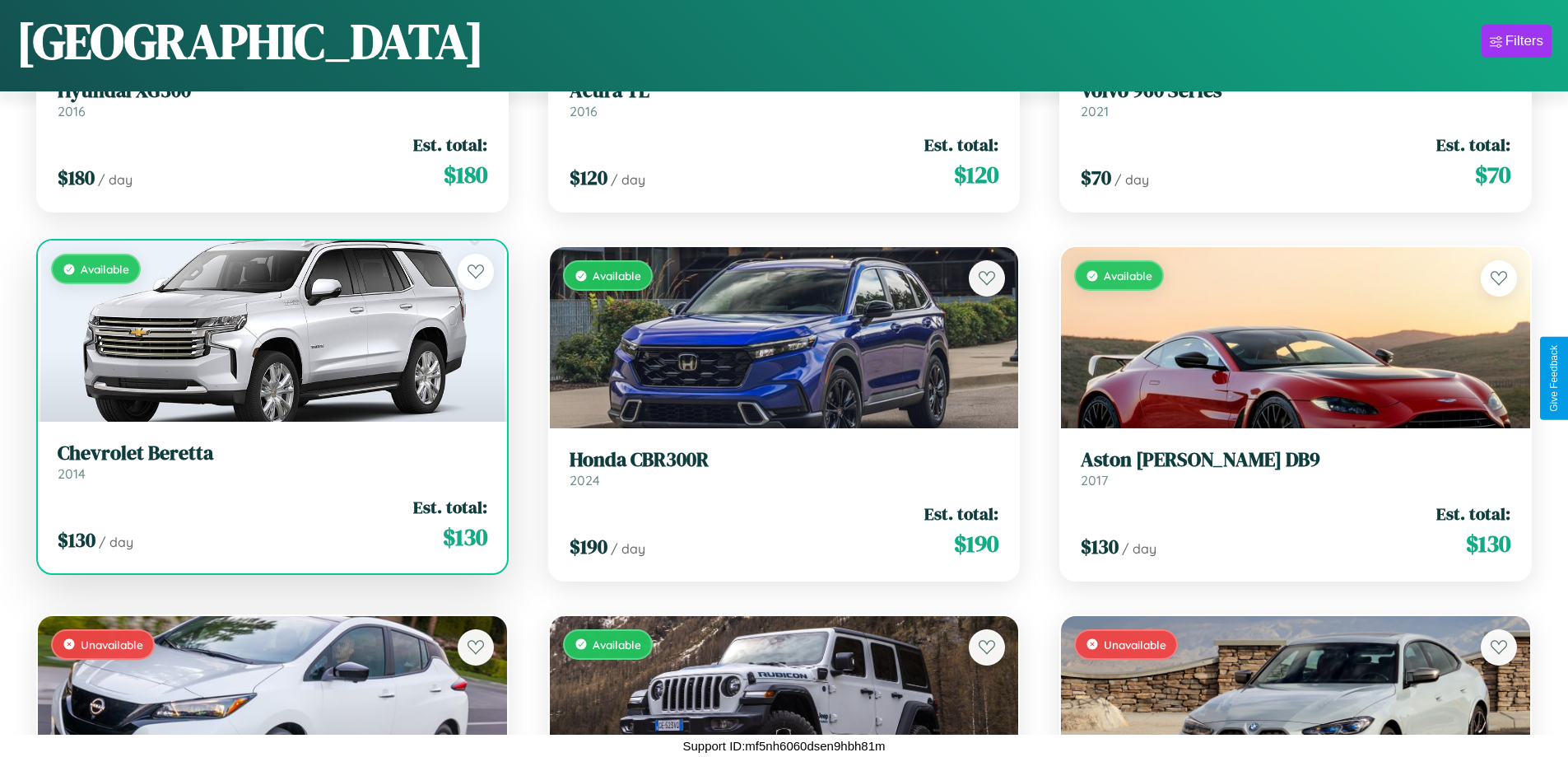
click at [270, 461] on h3 "Chevrolet Beretta" at bounding box center [273, 453] width 430 height 24
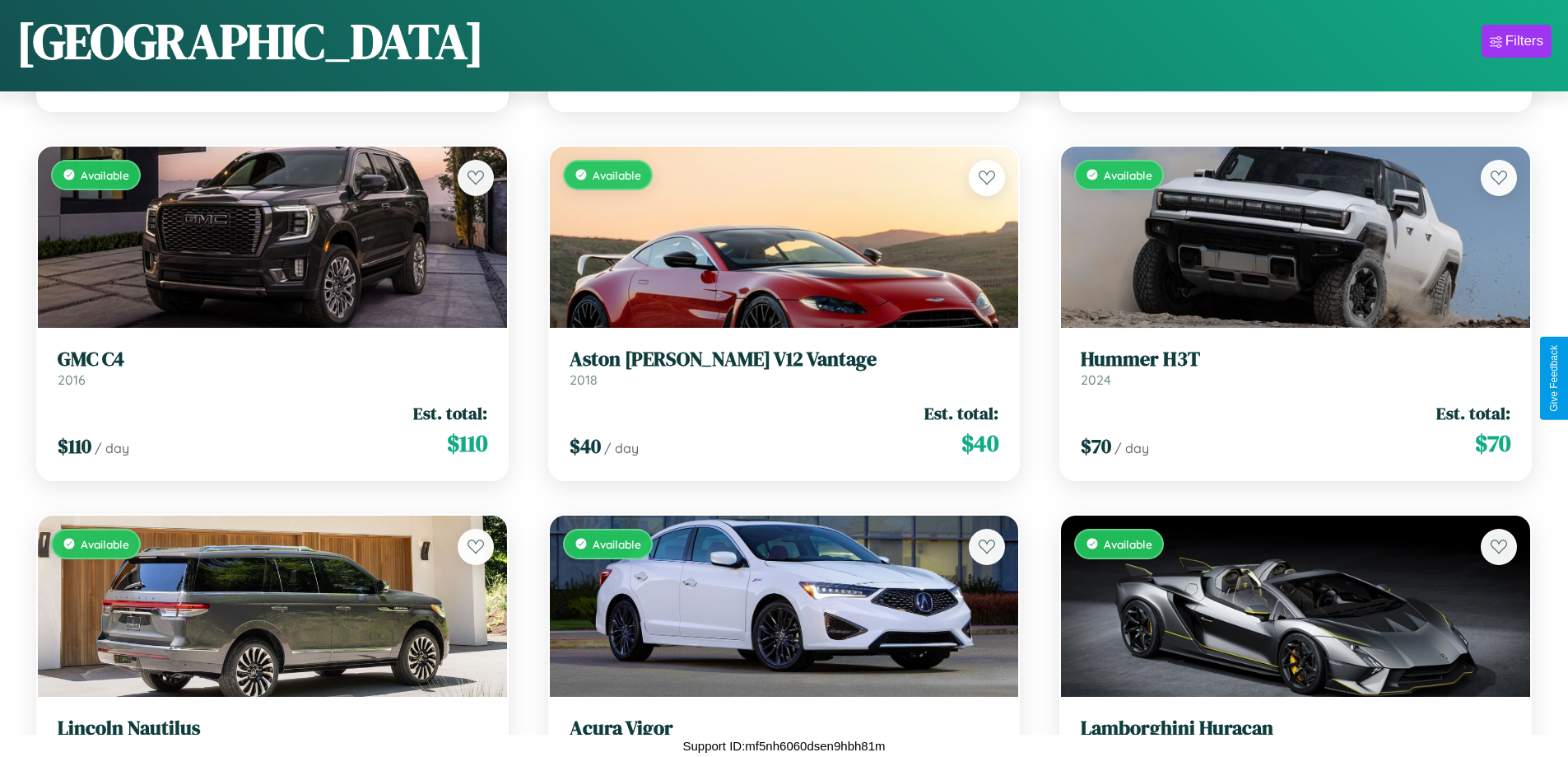
scroll to position [2813, 0]
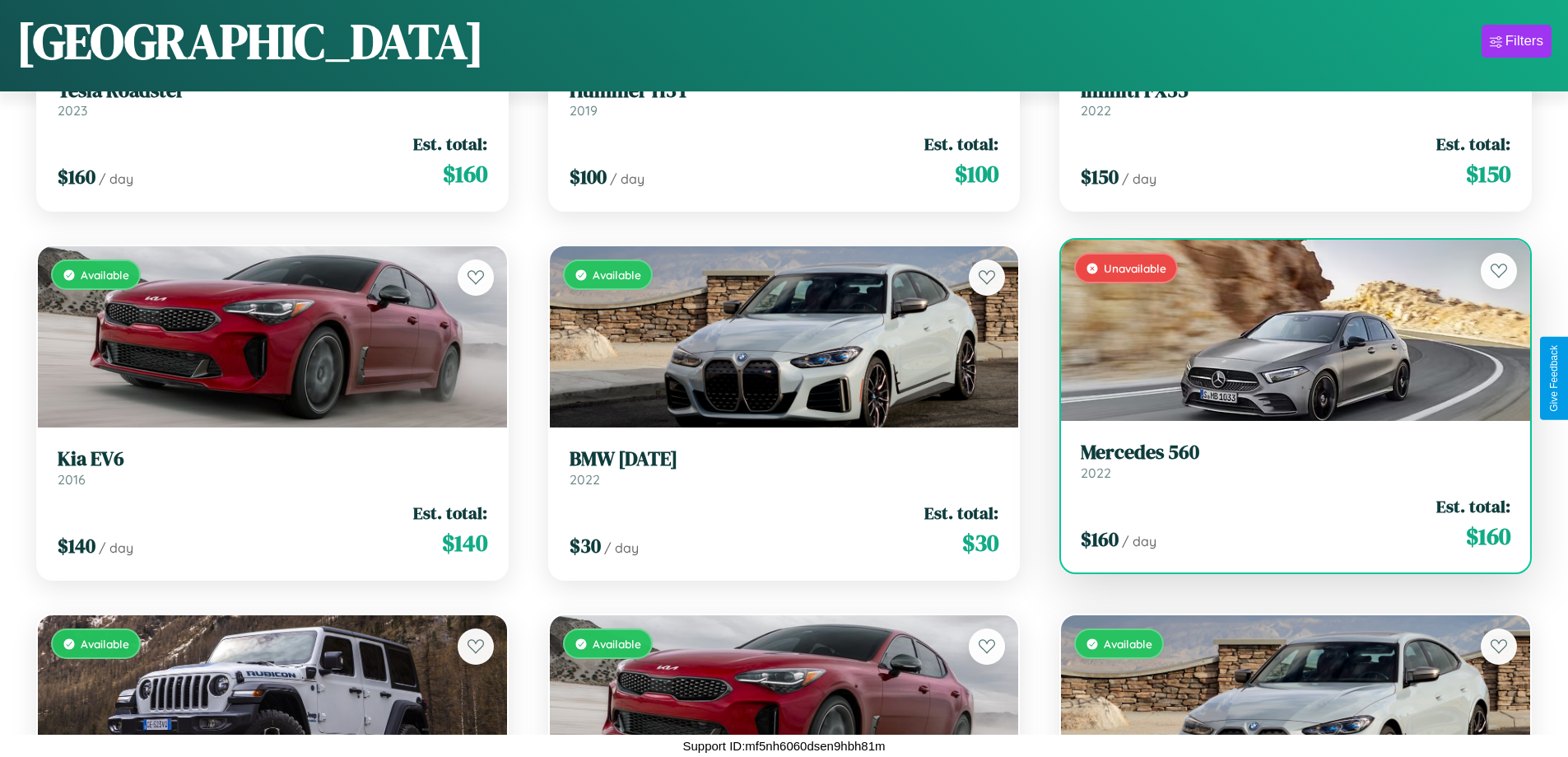
click at [1285, 467] on link "Mercedes 560 2022" at bounding box center [1296, 460] width 430 height 40
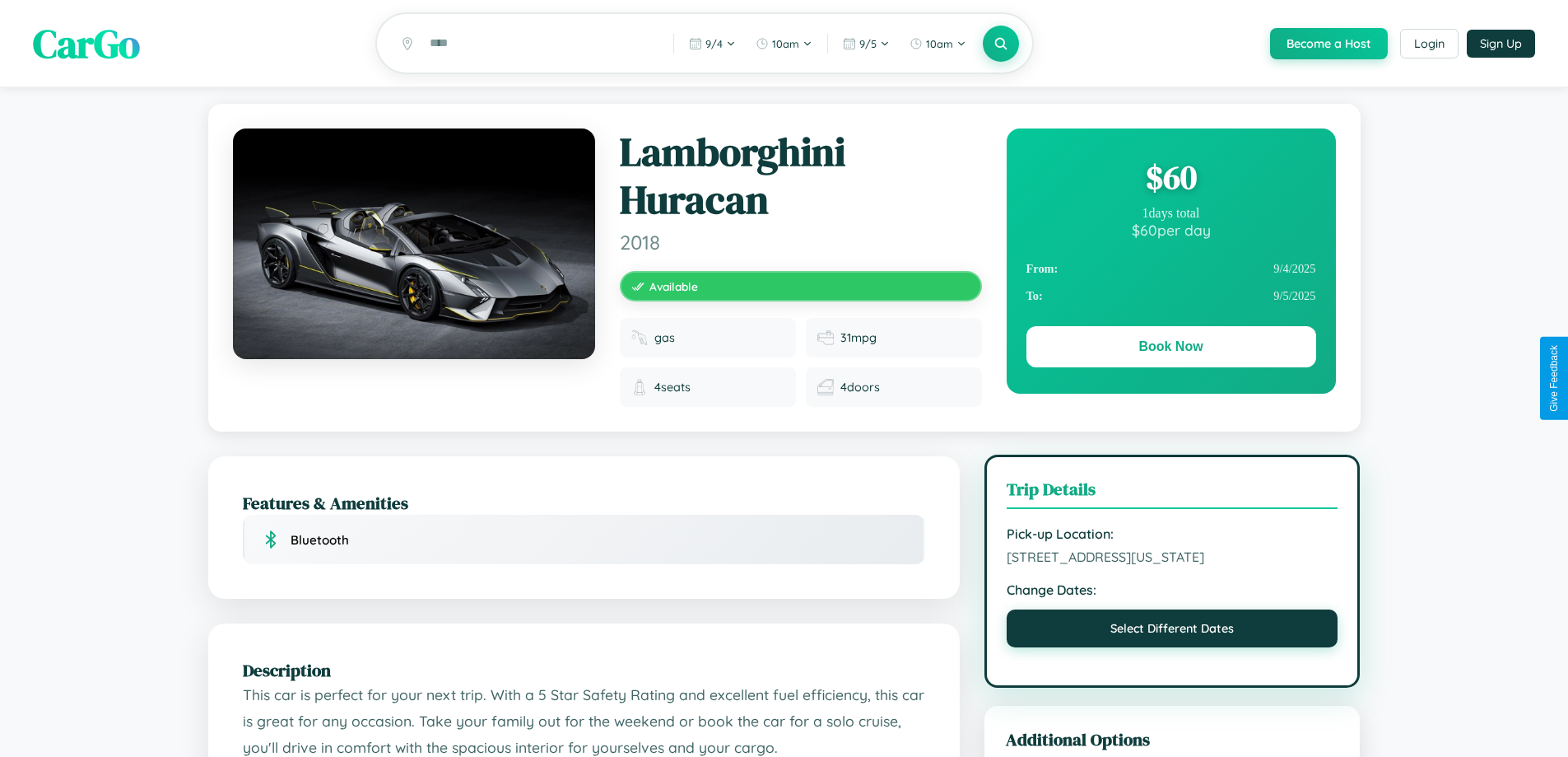
click at [1173, 648] on button "Select Different Dates" at bounding box center [1173, 628] width 332 height 38
select select "*"
select select "****"
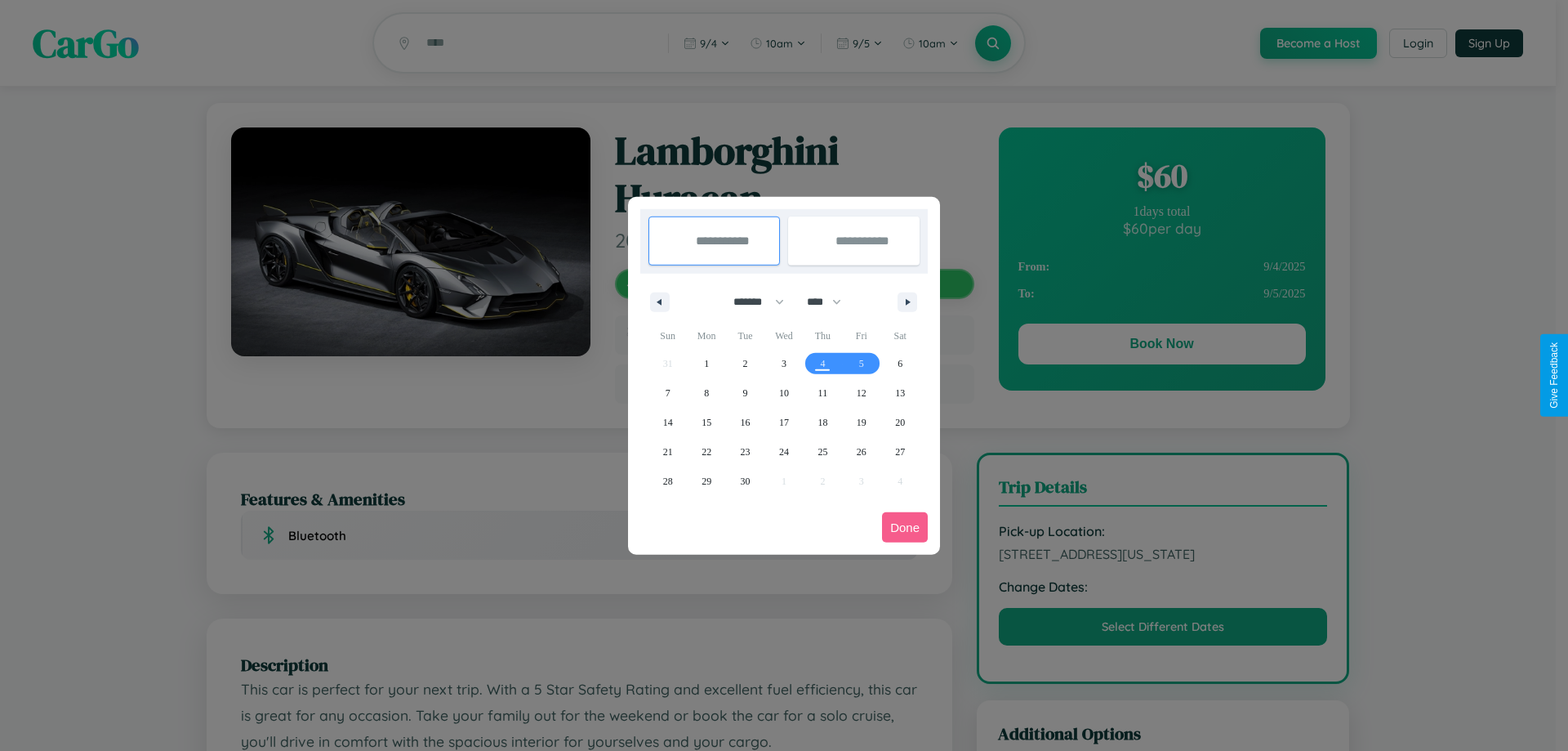
click at [752, 301] on select "******* ******** ***** ***** *** **** **** ****** ********* ******* ******** **…" at bounding box center [755, 301] width 70 height 27
click at [706, 422] on span "15" at bounding box center [706, 423] width 10 height 30
type input "**********"
click at [822, 451] on span "25" at bounding box center [822, 452] width 10 height 30
type input "**********"
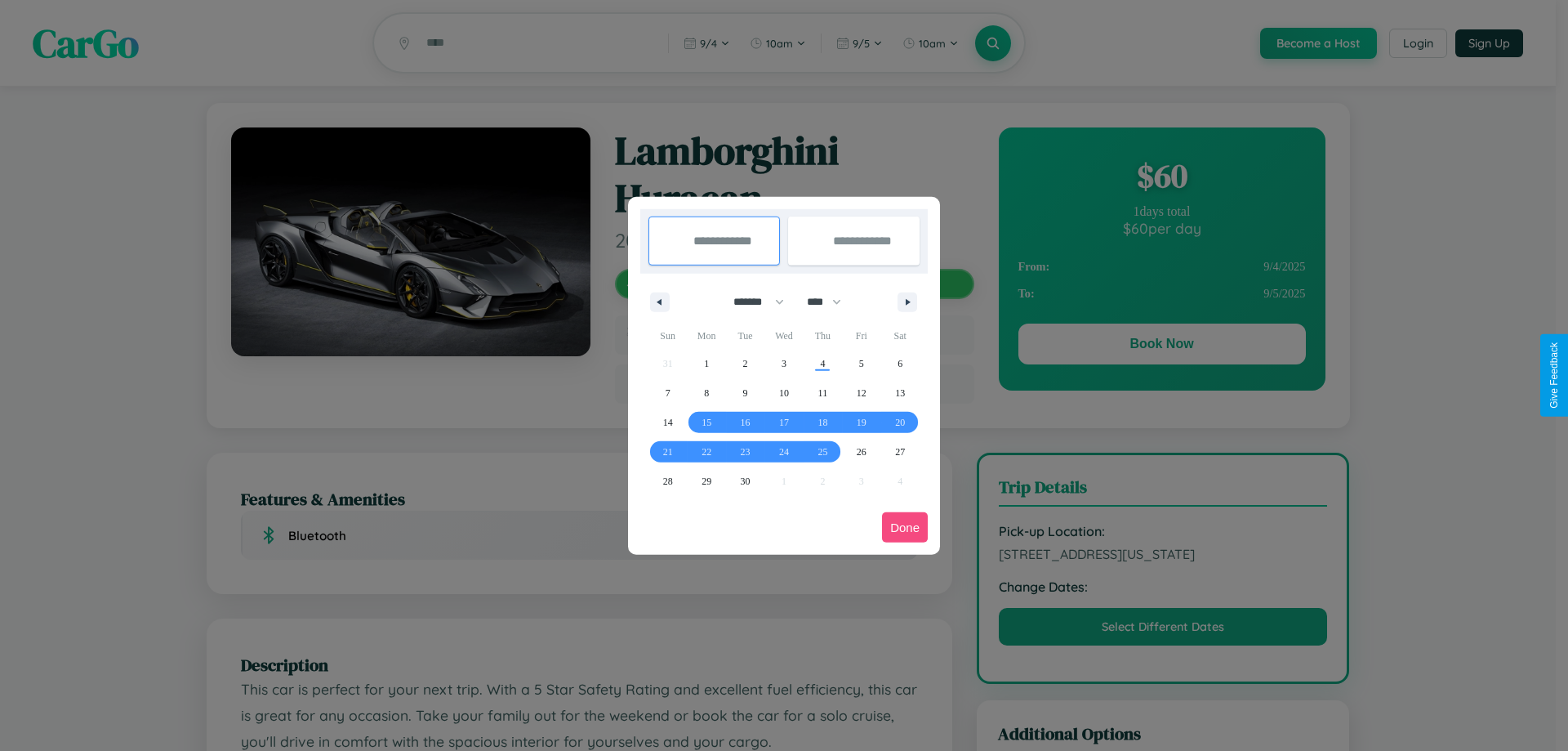
click at [904, 527] on button "Done" at bounding box center [904, 527] width 45 height 31
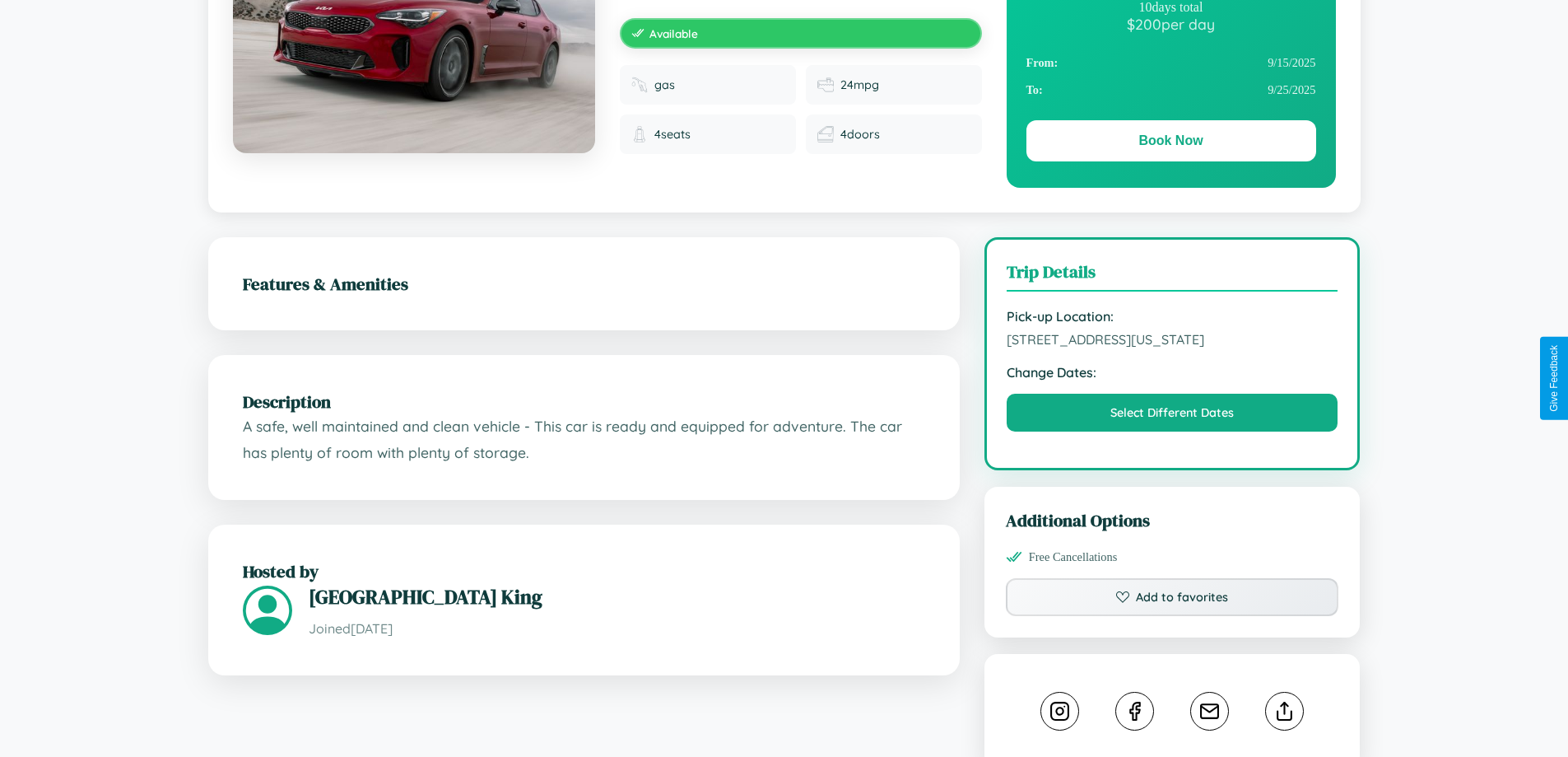
scroll to position [557, 0]
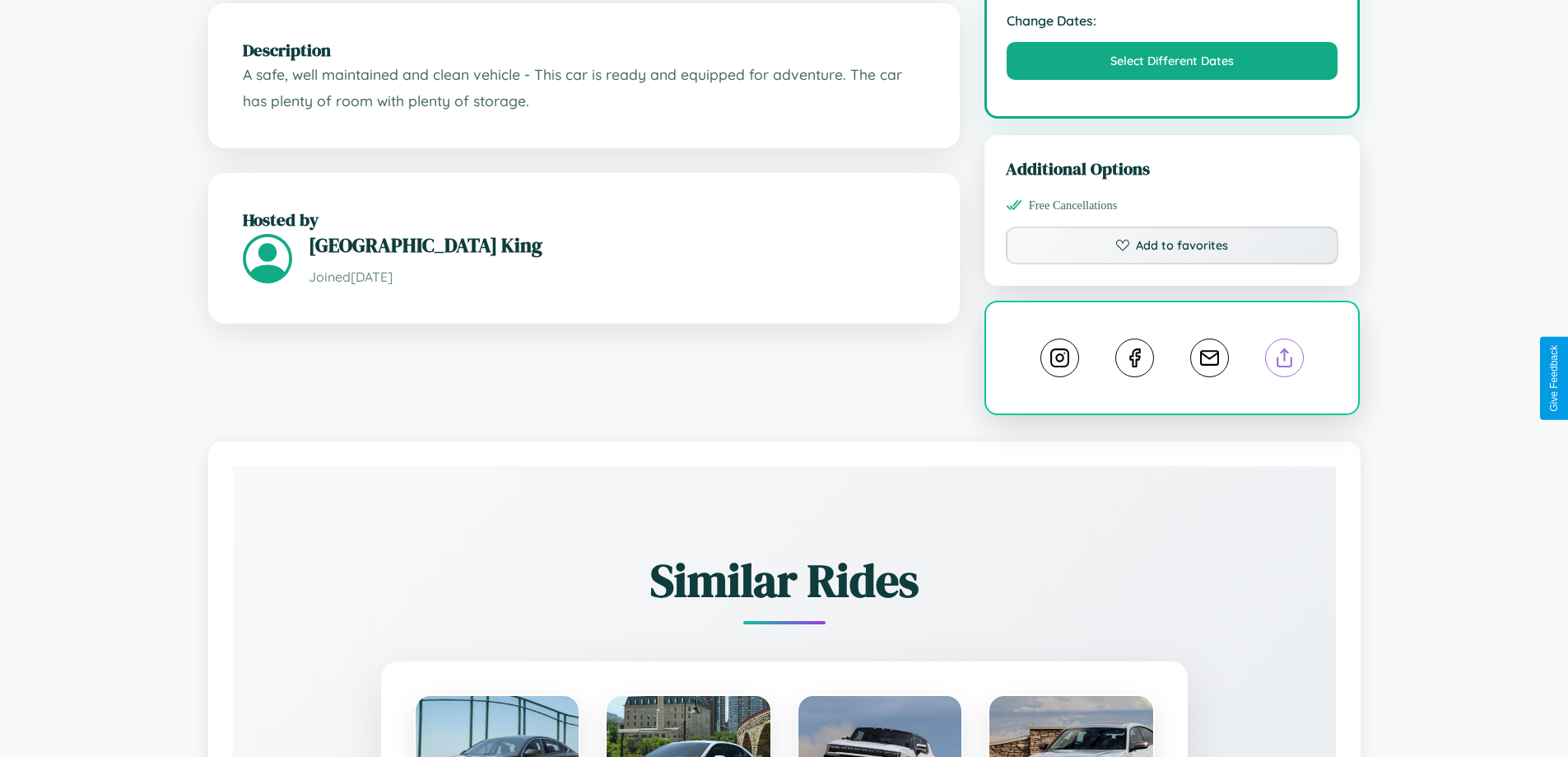
click at [1285, 361] on line at bounding box center [1285, 355] width 0 height 11
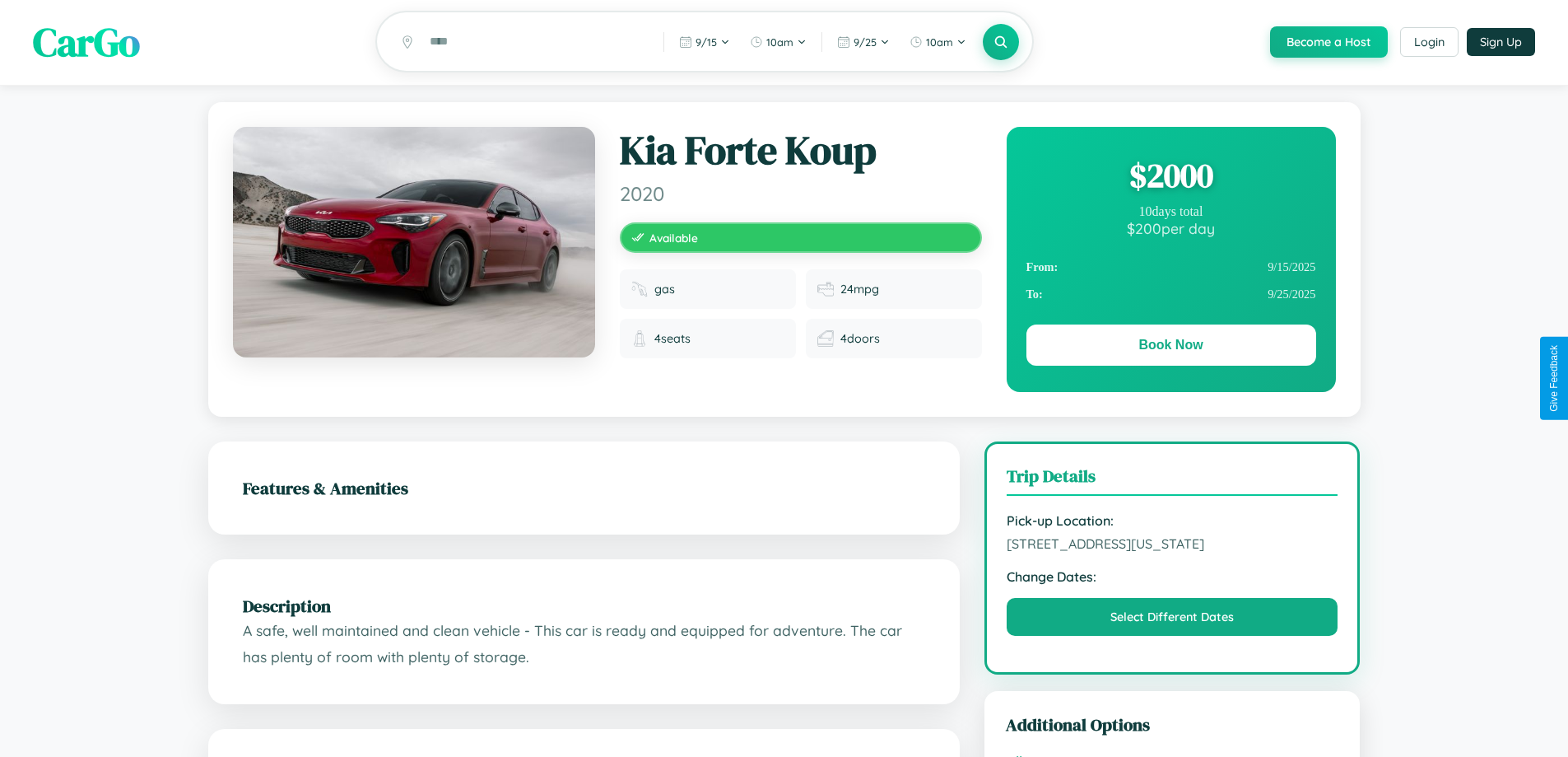
scroll to position [0, 0]
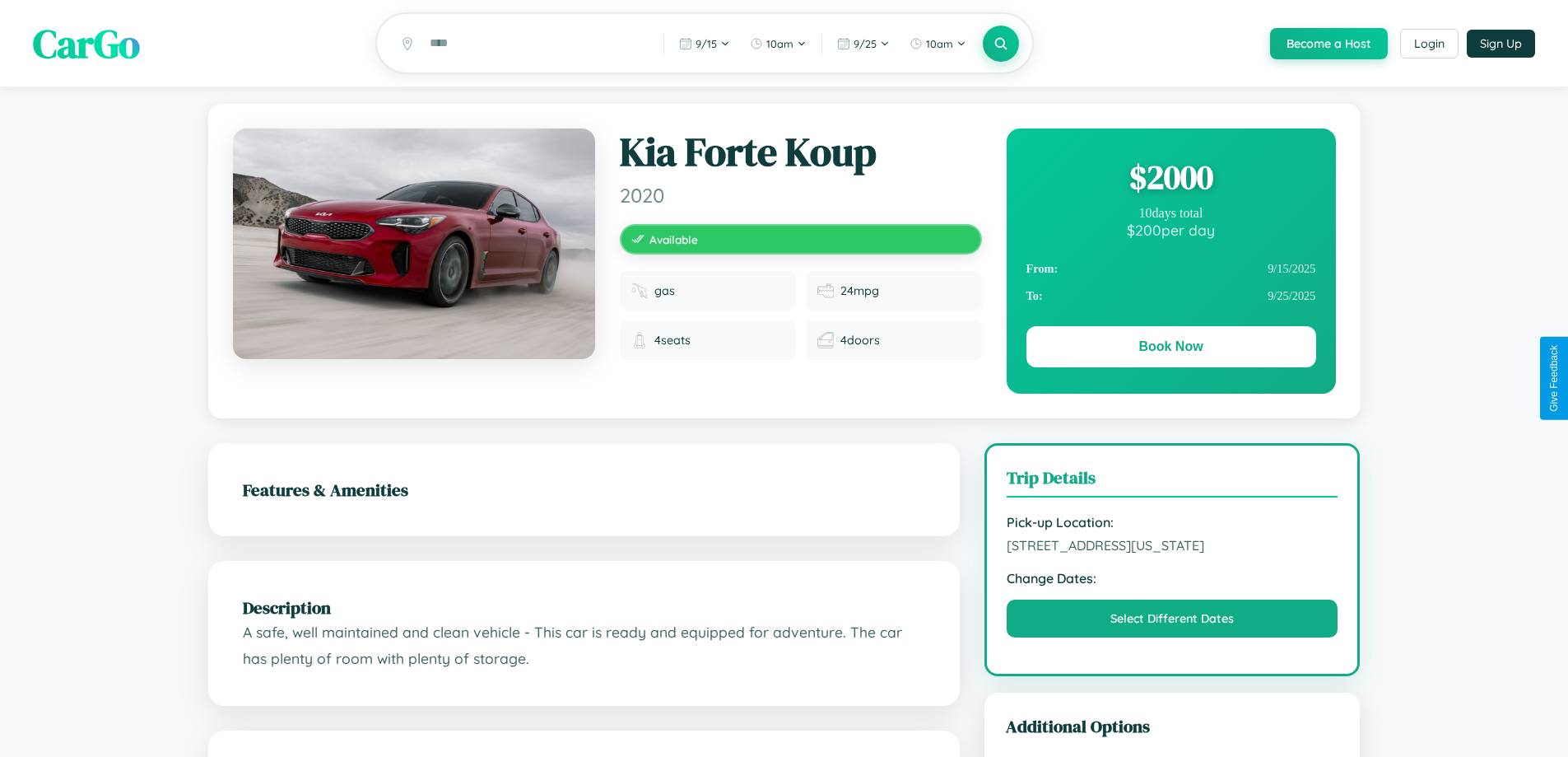
click at [1171, 179] on div "$ 2000" at bounding box center [1172, 178] width 290 height 45
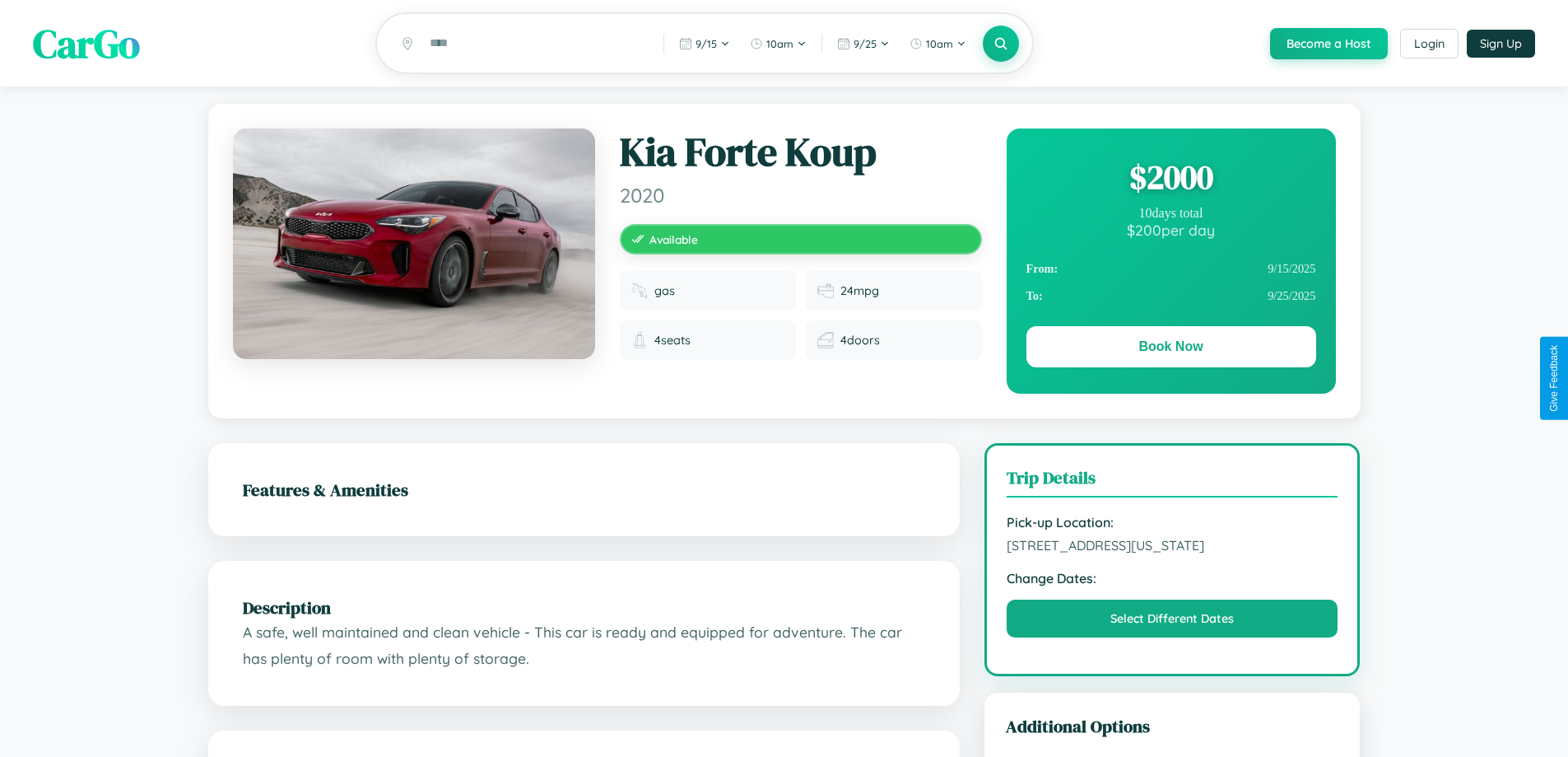
click at [1171, 179] on div "$ 2000" at bounding box center [1172, 178] width 290 height 45
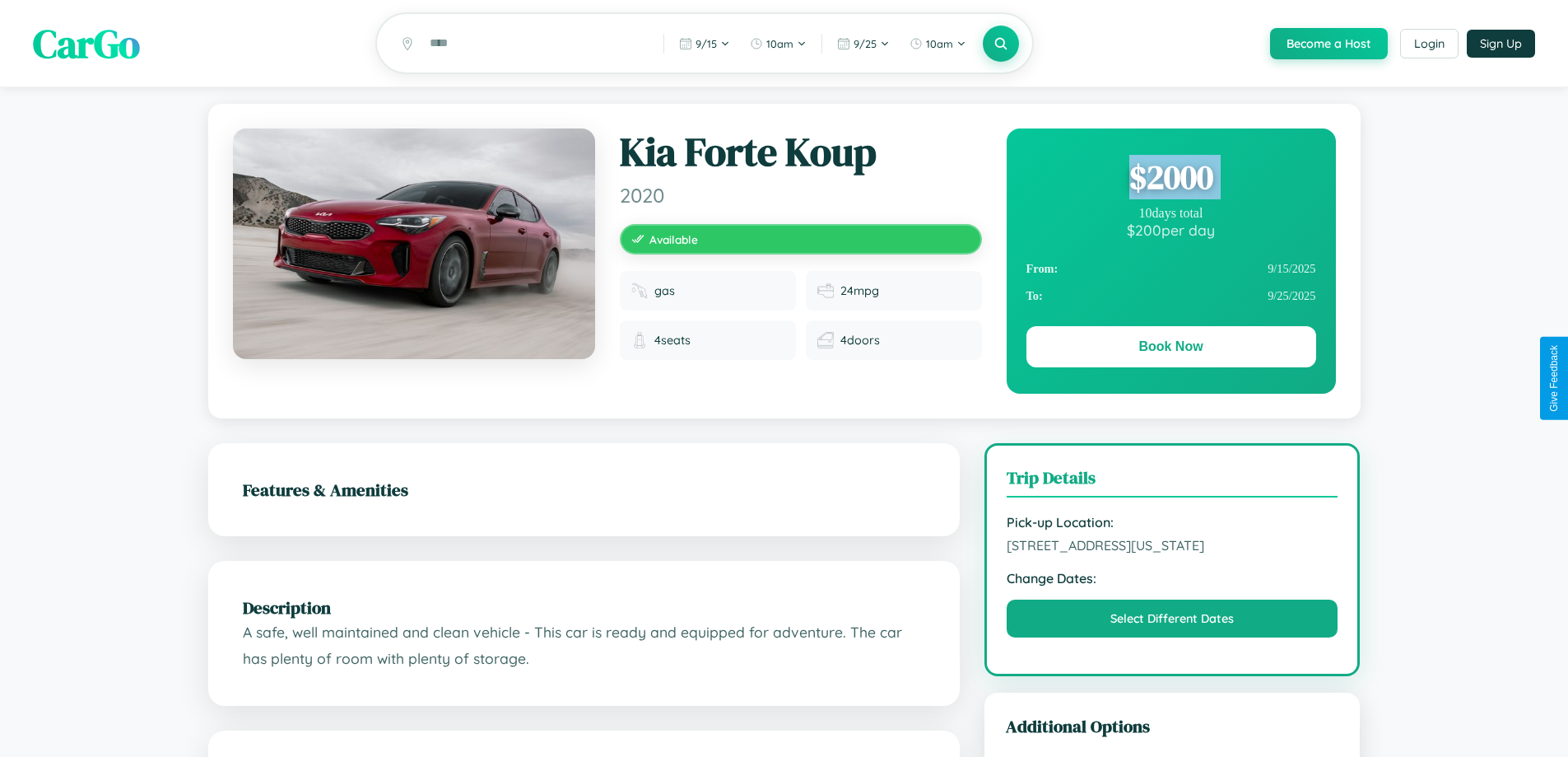
click at [1171, 179] on div "$ 2000" at bounding box center [1172, 178] width 290 height 45
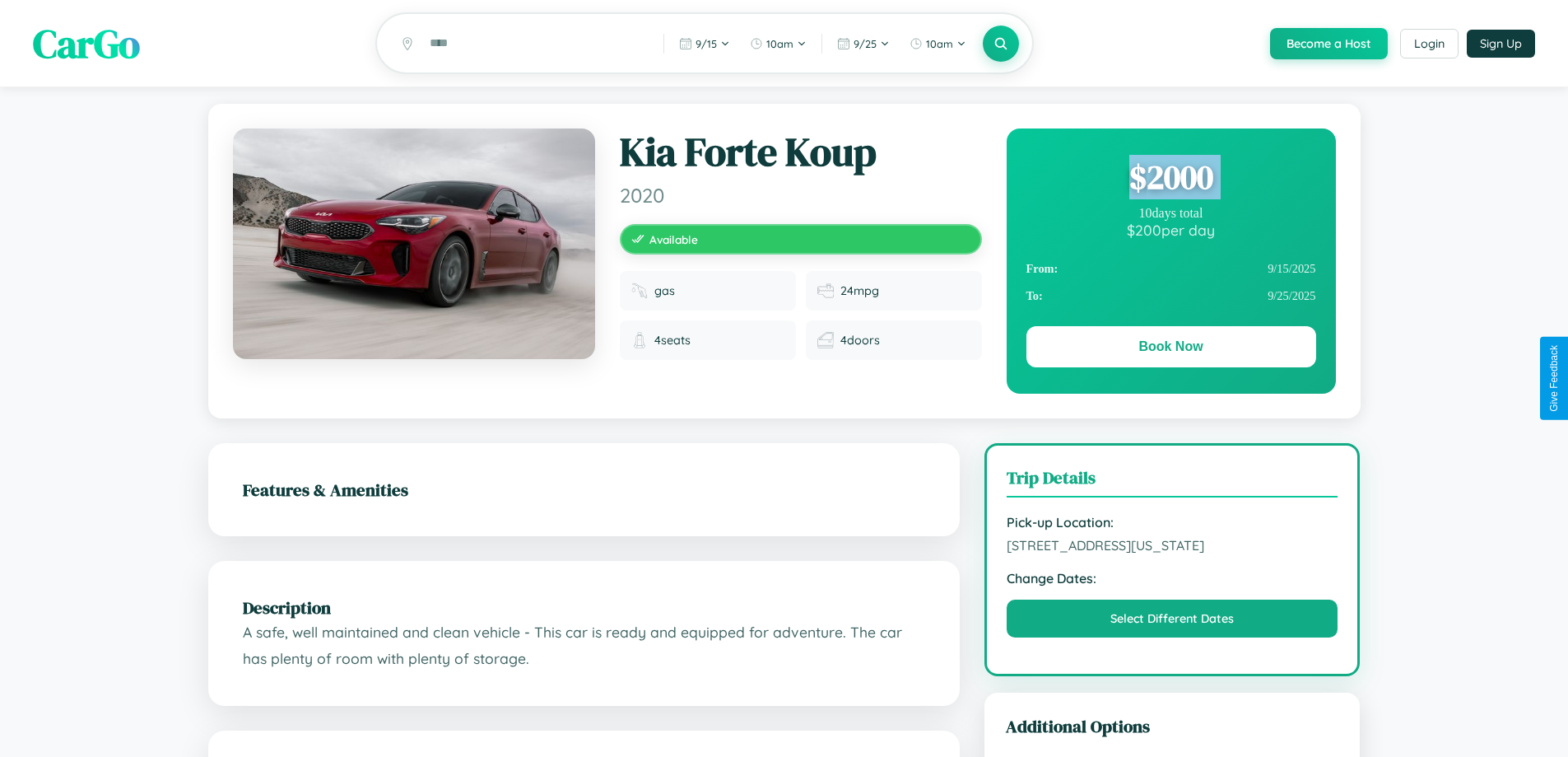
click at [1171, 179] on div "$ 2000" at bounding box center [1172, 178] width 290 height 45
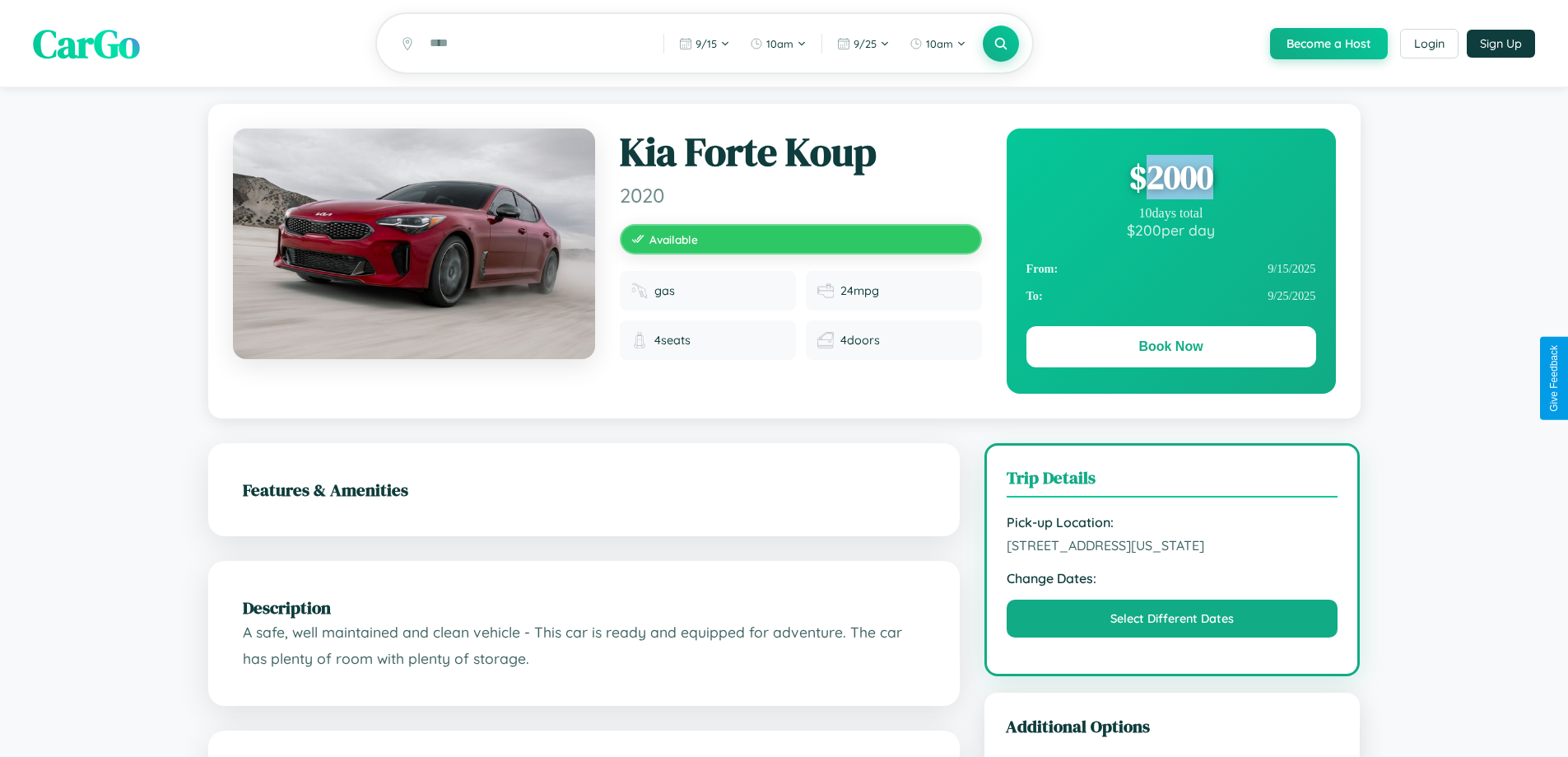
click at [1171, 179] on div "$ 2000" at bounding box center [1172, 178] width 290 height 45
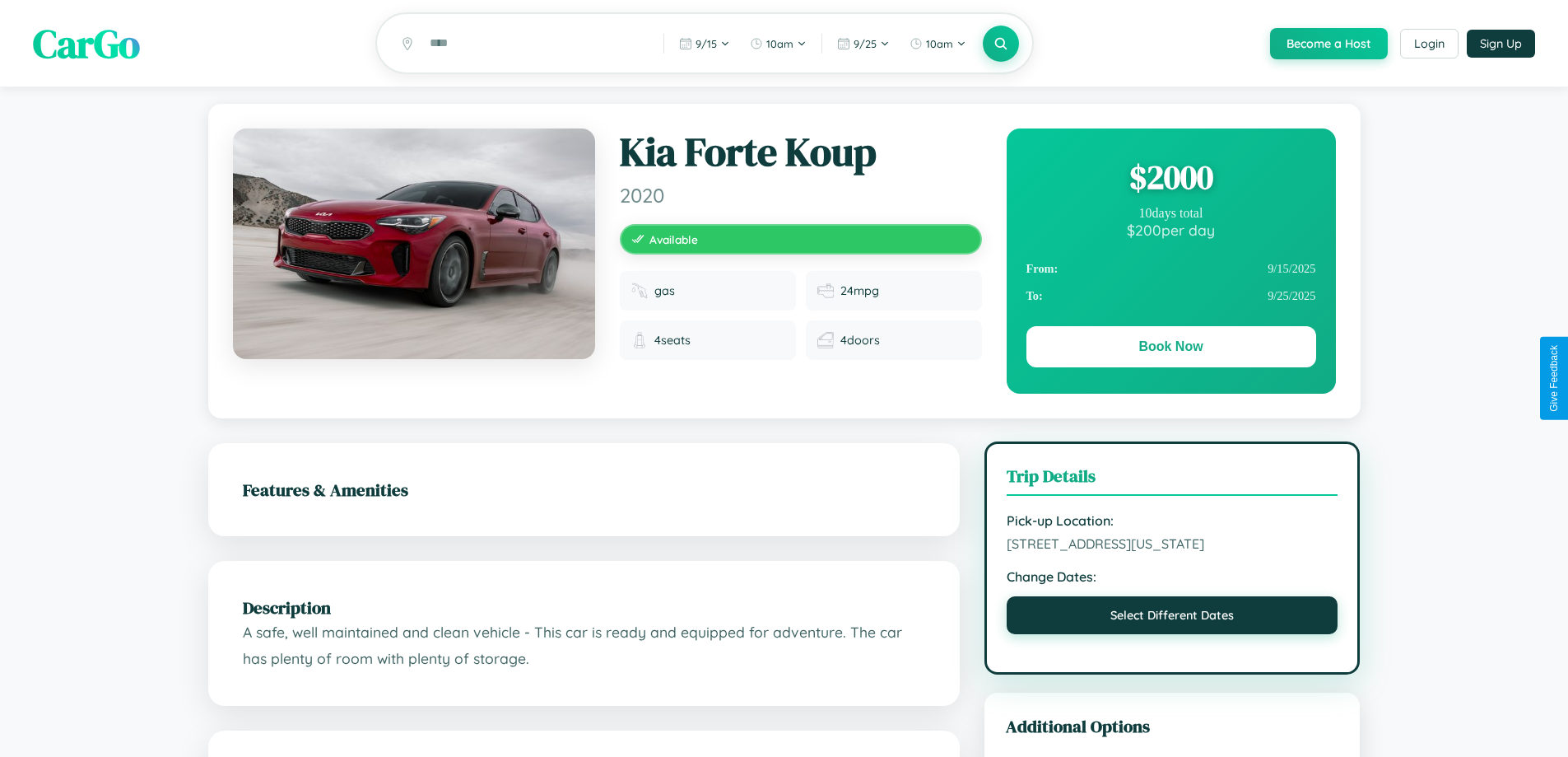
click at [1173, 634] on button "Select Different Dates" at bounding box center [1173, 615] width 332 height 38
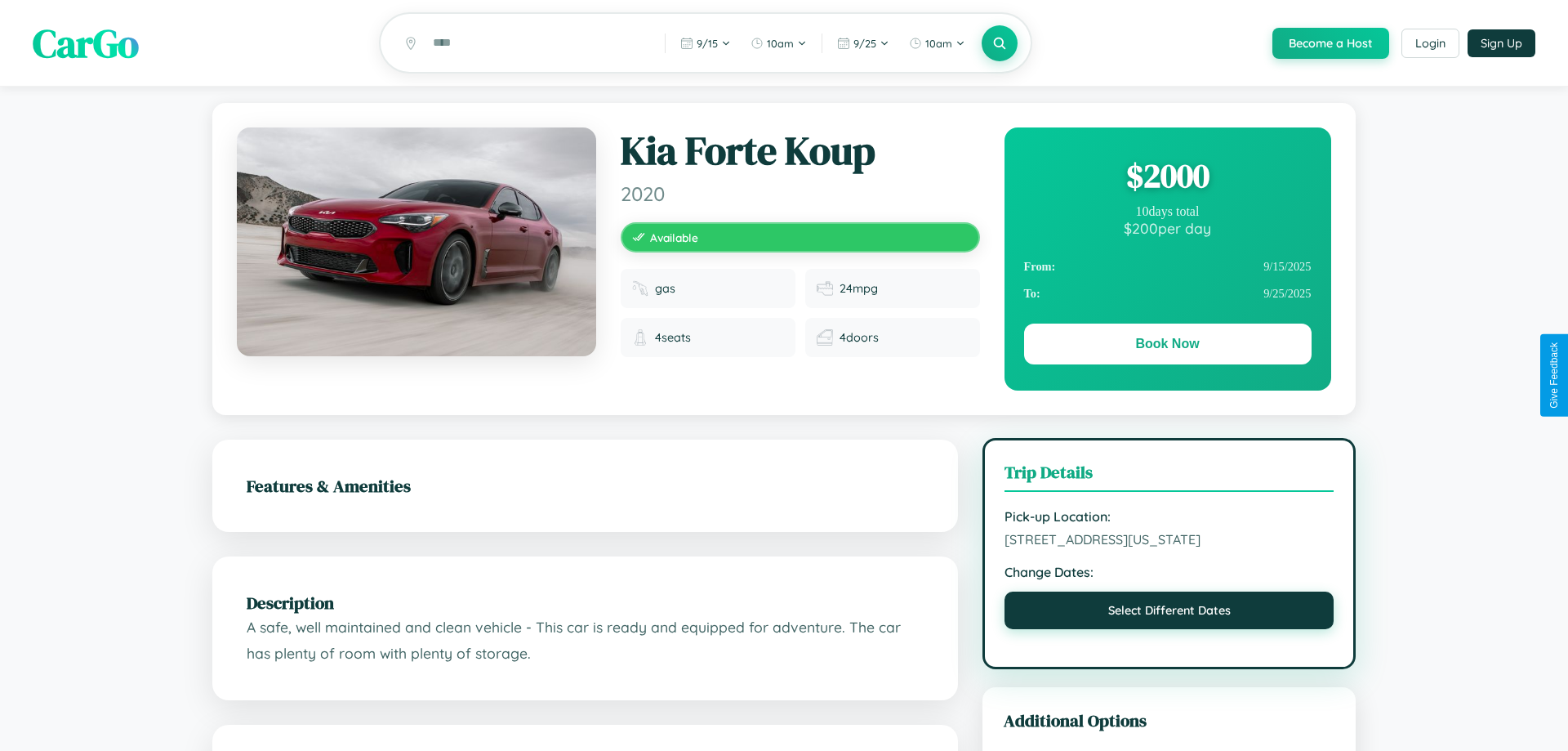
select select "*"
select select "****"
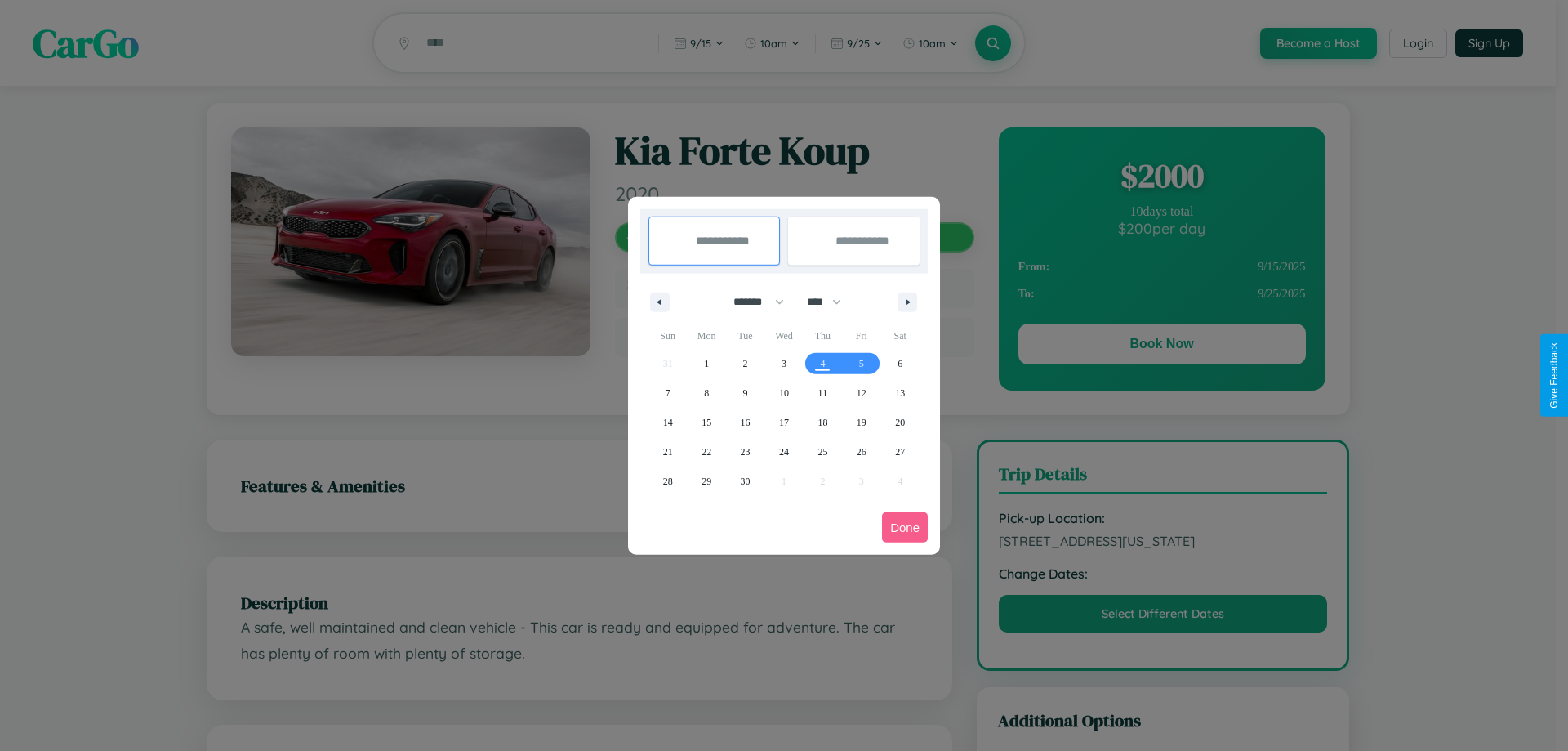
drag, startPoint x: 752, startPoint y: 301, endPoint x: 784, endPoint y: 327, distance: 41.2
click at [752, 301] on select "******* ******** ***** ***** *** **** **** ****** ********* ******* ******** **…" at bounding box center [755, 301] width 70 height 27
select select "**"
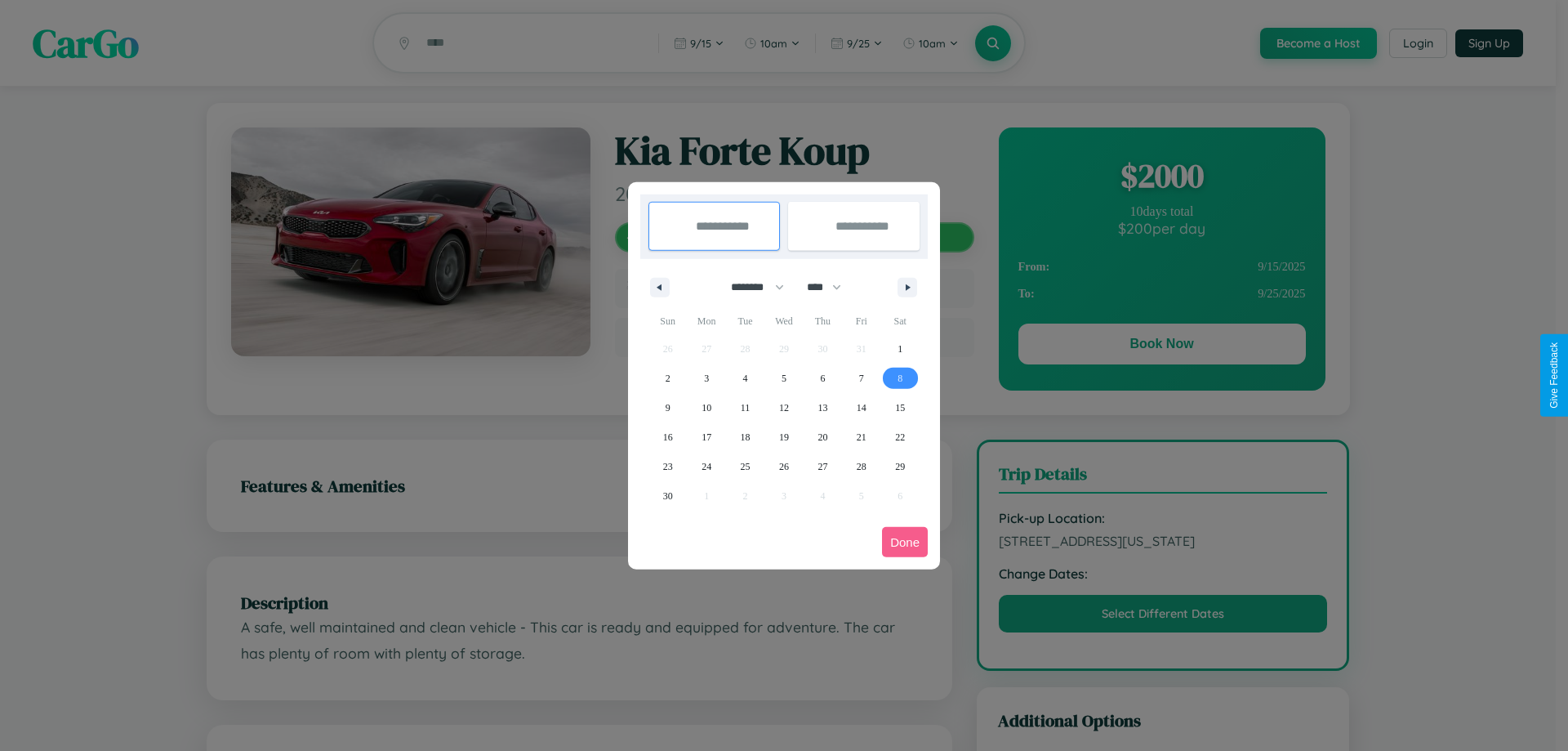
click at [900, 377] on span "8" at bounding box center [899, 378] width 5 height 30
type input "**********"
click at [745, 437] on span "18" at bounding box center [745, 438] width 10 height 30
type input "**********"
click at [904, 541] on button "Done" at bounding box center [904, 541] width 45 height 31
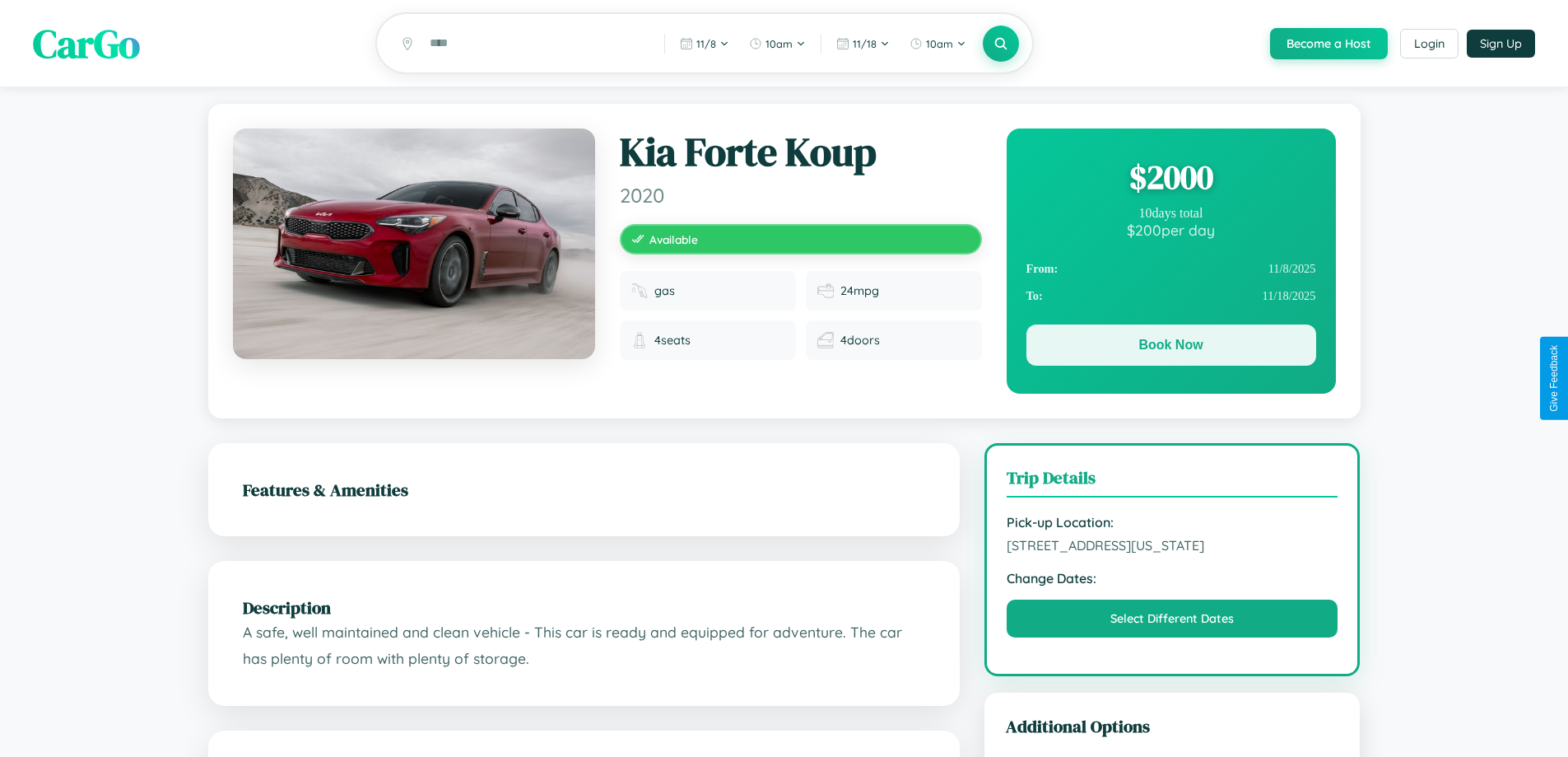
click at [1171, 348] on button "Book Now" at bounding box center [1172, 345] width 290 height 41
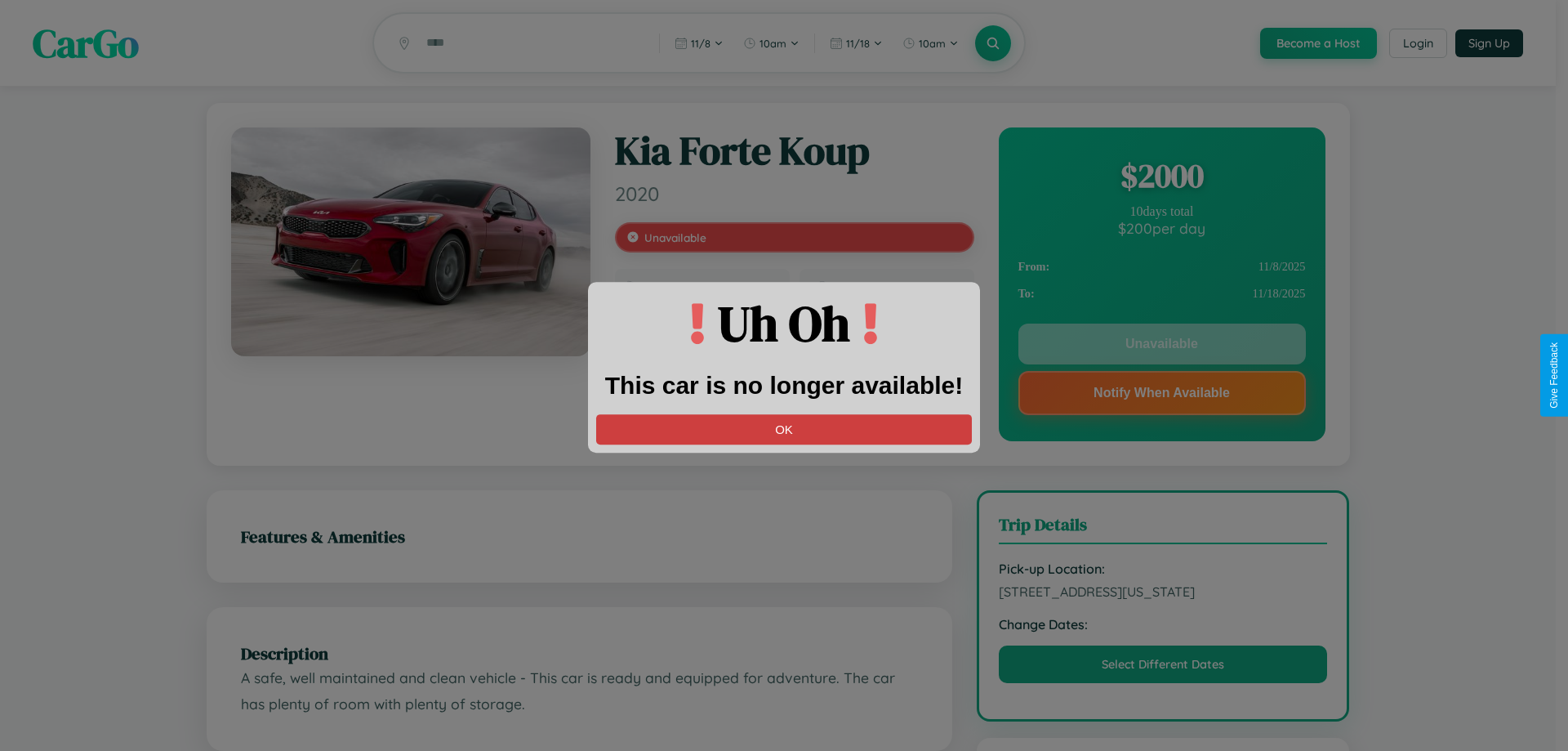
click at [784, 429] on button "OK" at bounding box center [783, 429] width 375 height 31
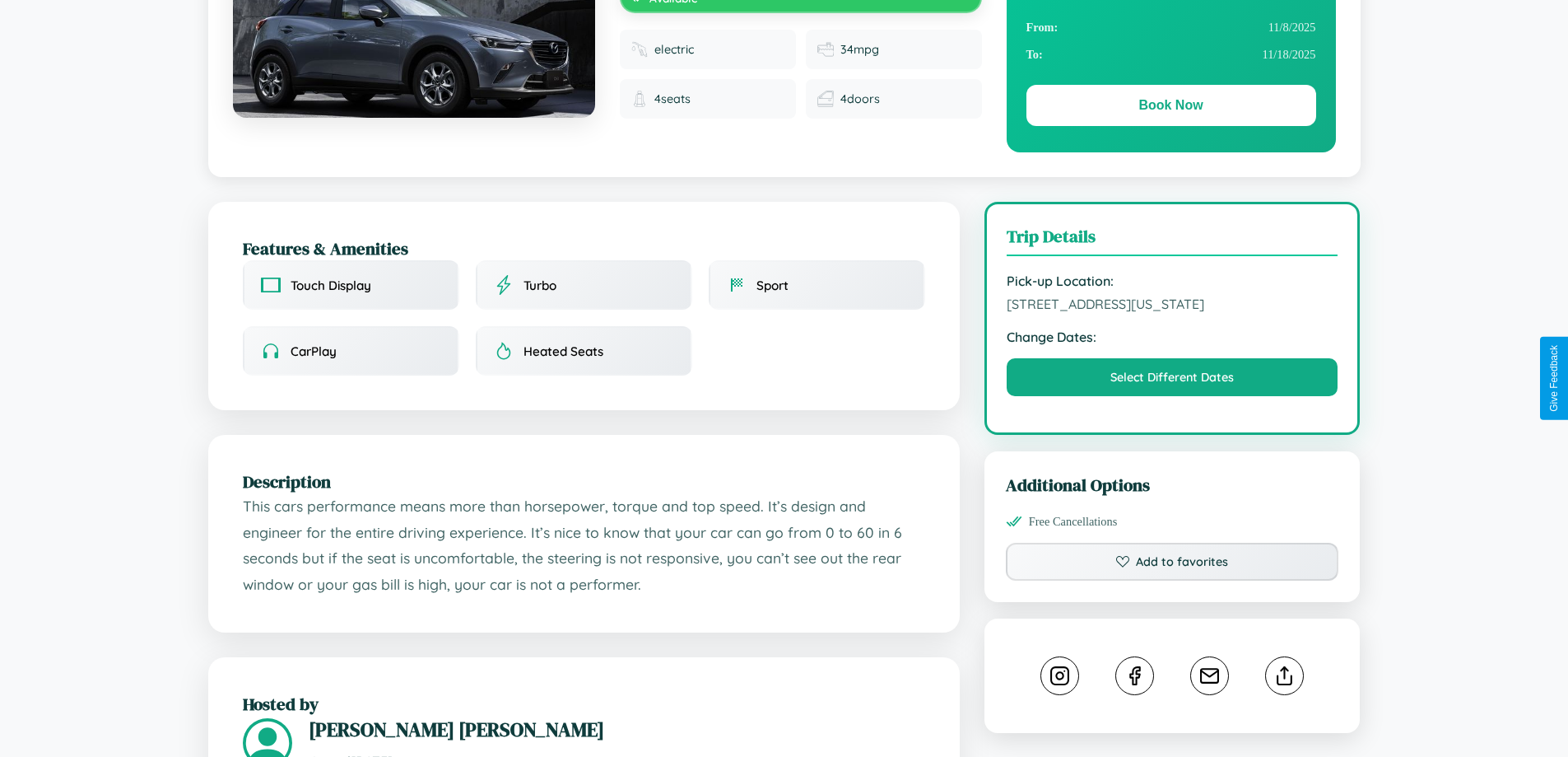
scroll to position [557, 0]
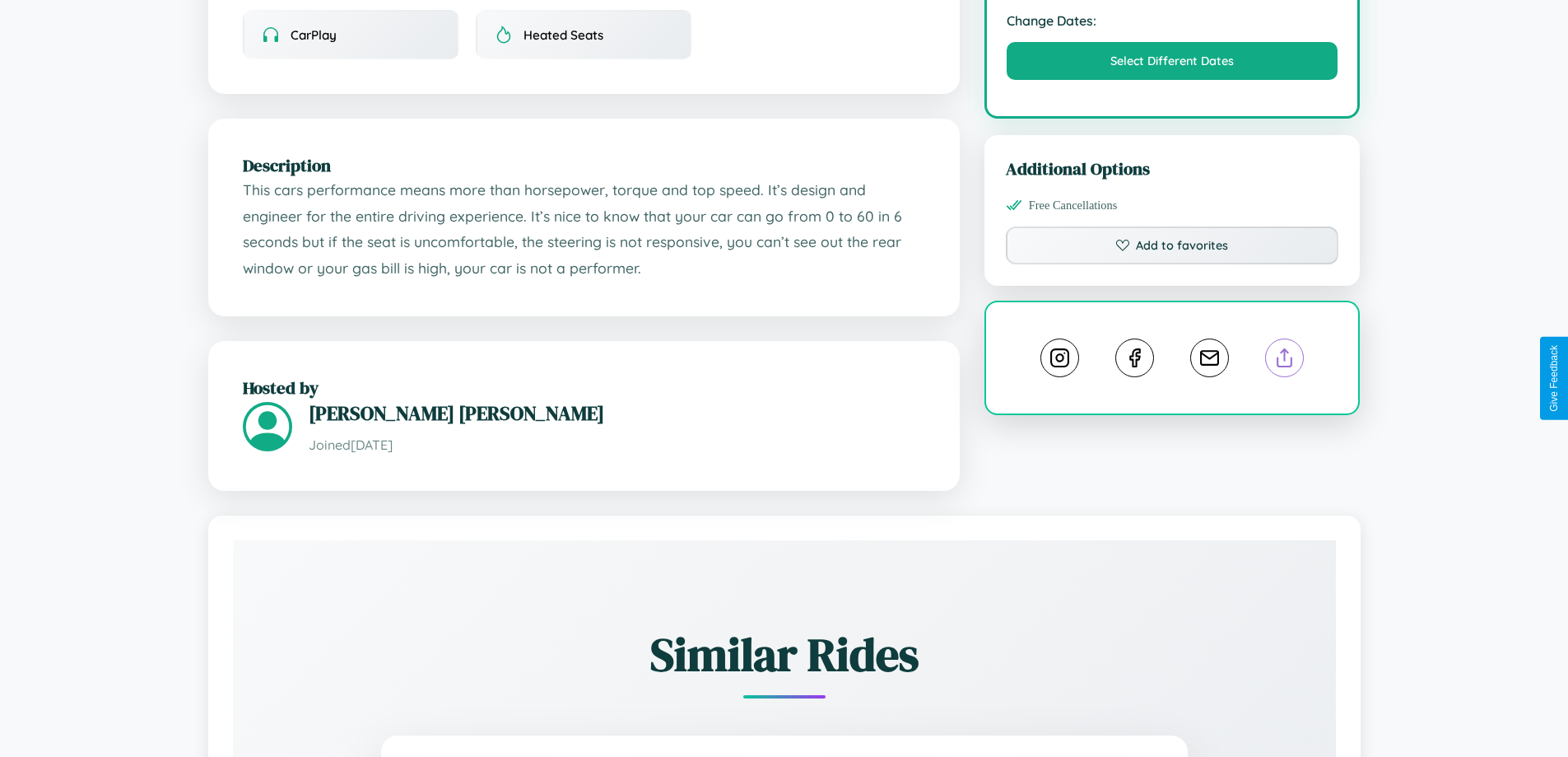
click at [1285, 361] on line at bounding box center [1285, 355] width 0 height 11
